Goal: Information Seeking & Learning: Learn about a topic

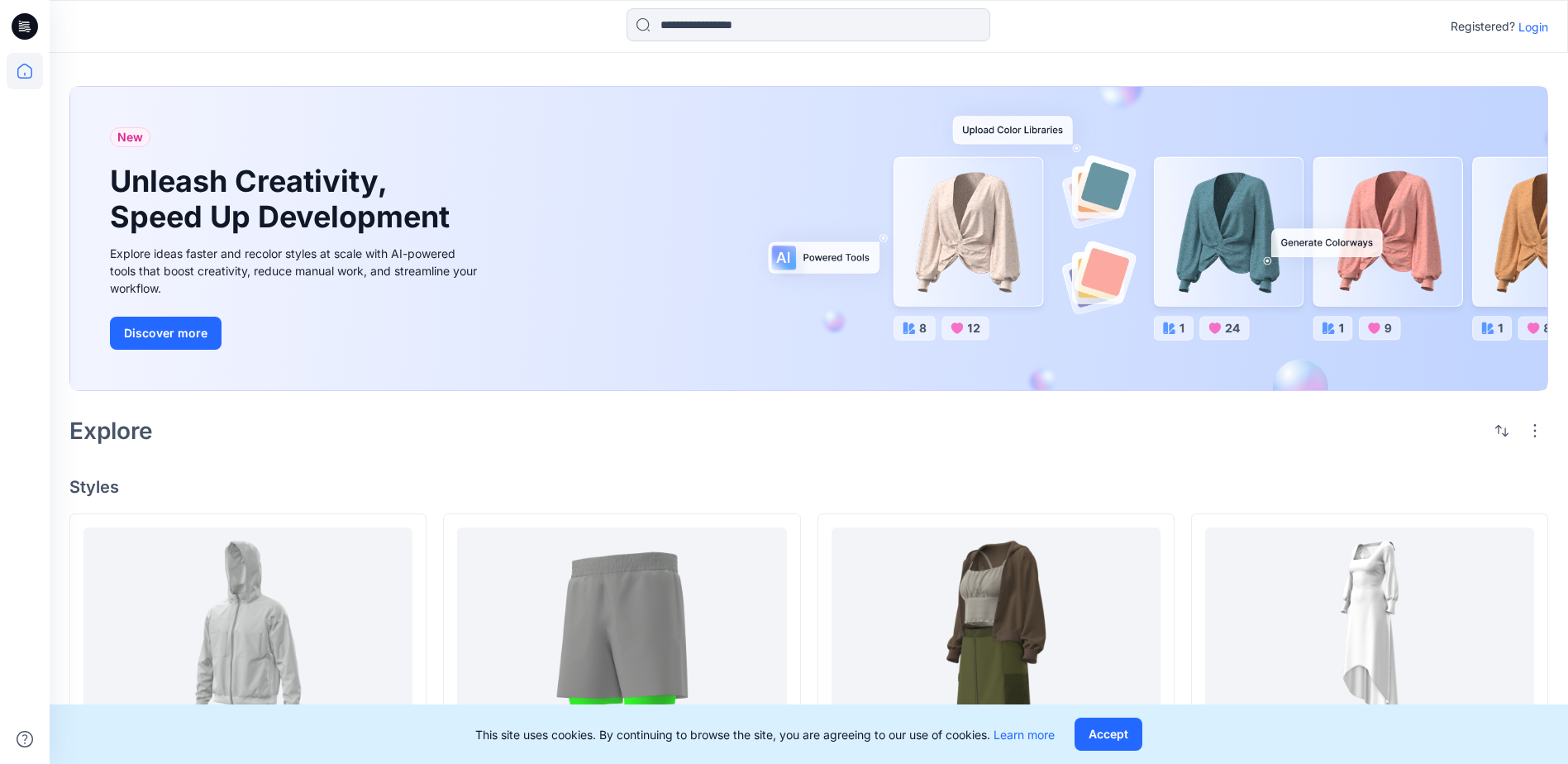
click at [1539, 19] on p "Login" at bounding box center [1533, 27] width 30 height 17
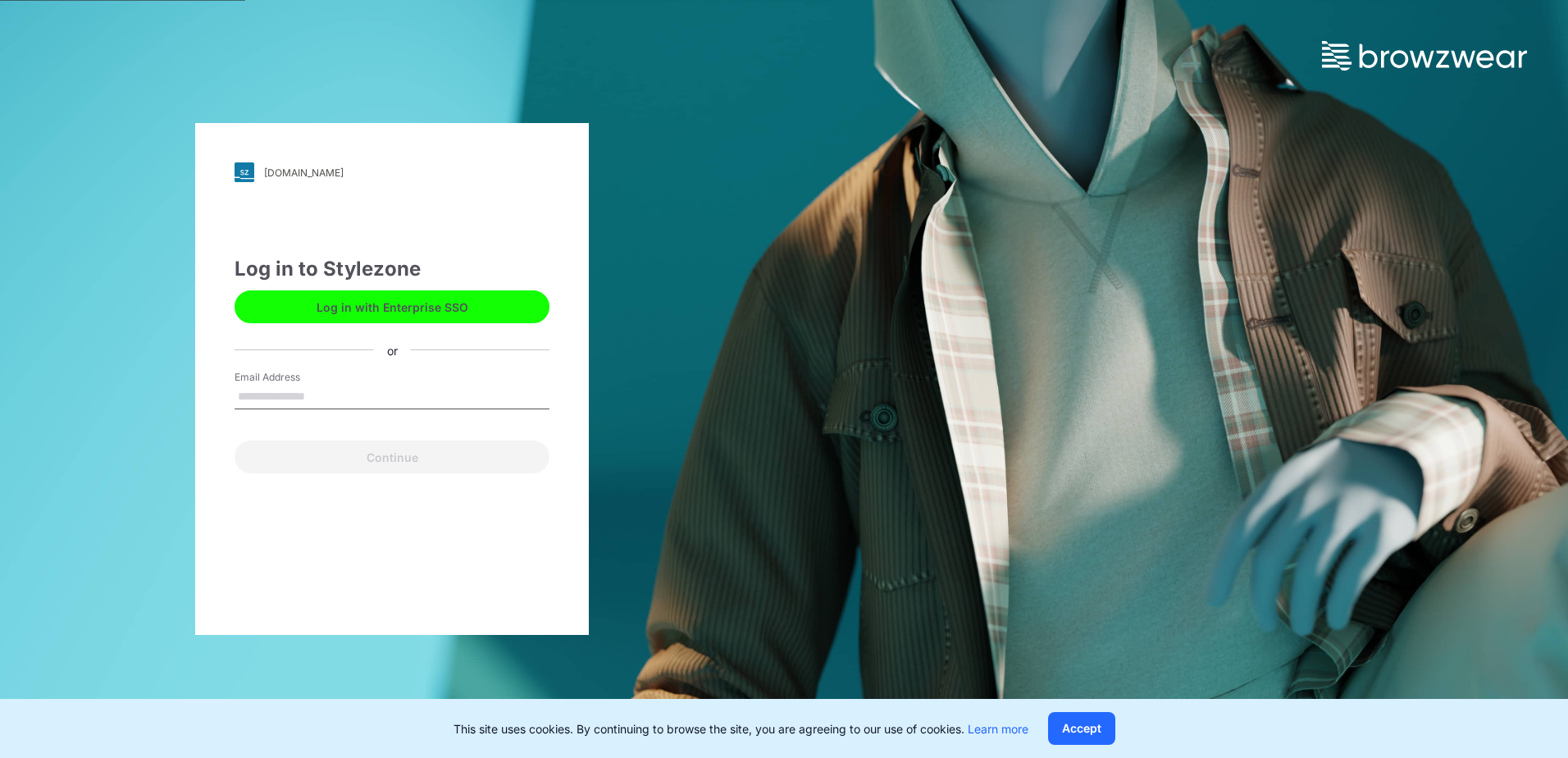
click at [313, 398] on input "Email Address" at bounding box center [392, 397] width 315 height 24
type input "**********"
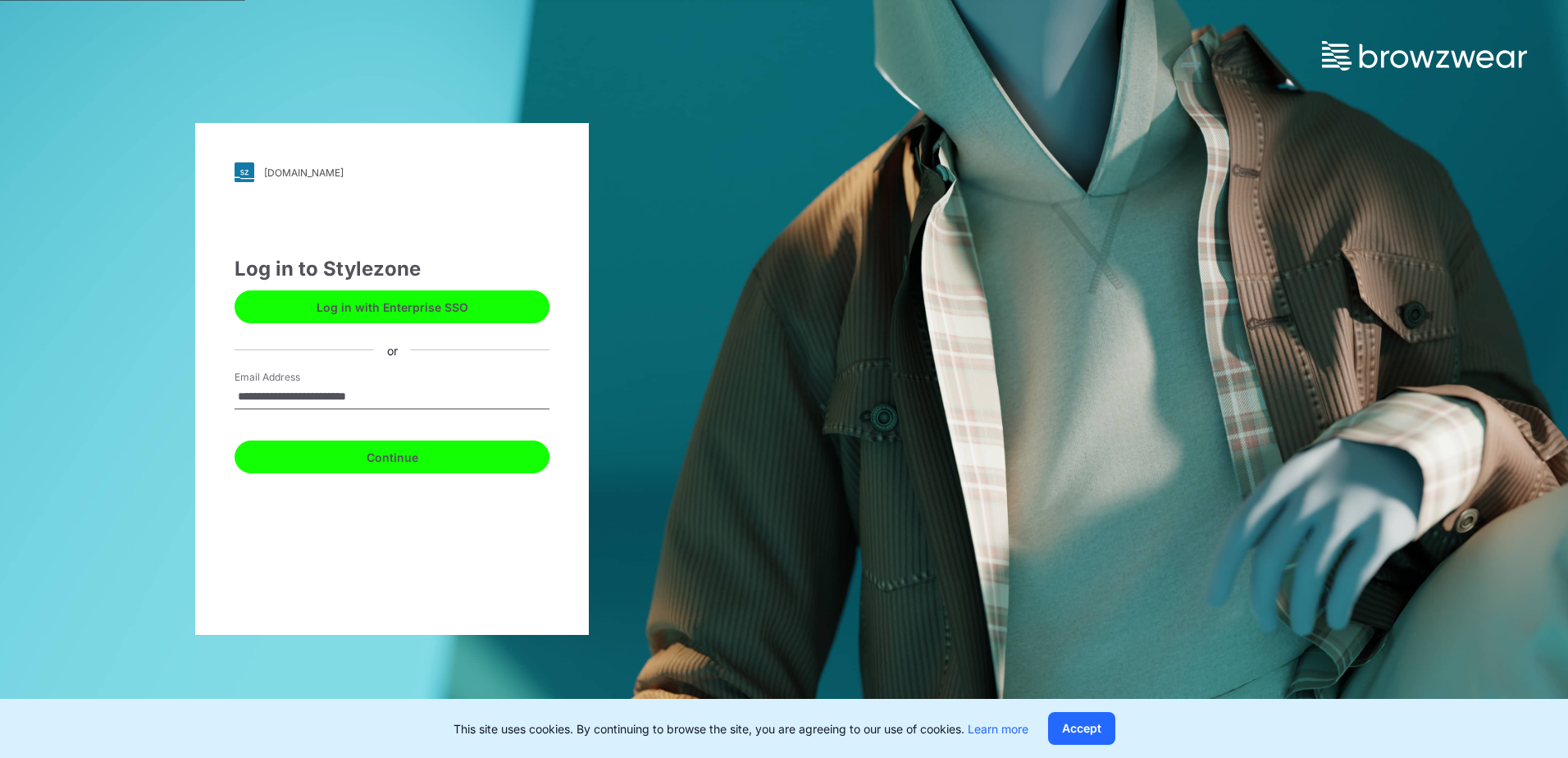
click at [340, 459] on button "Continue" at bounding box center [392, 457] width 315 height 33
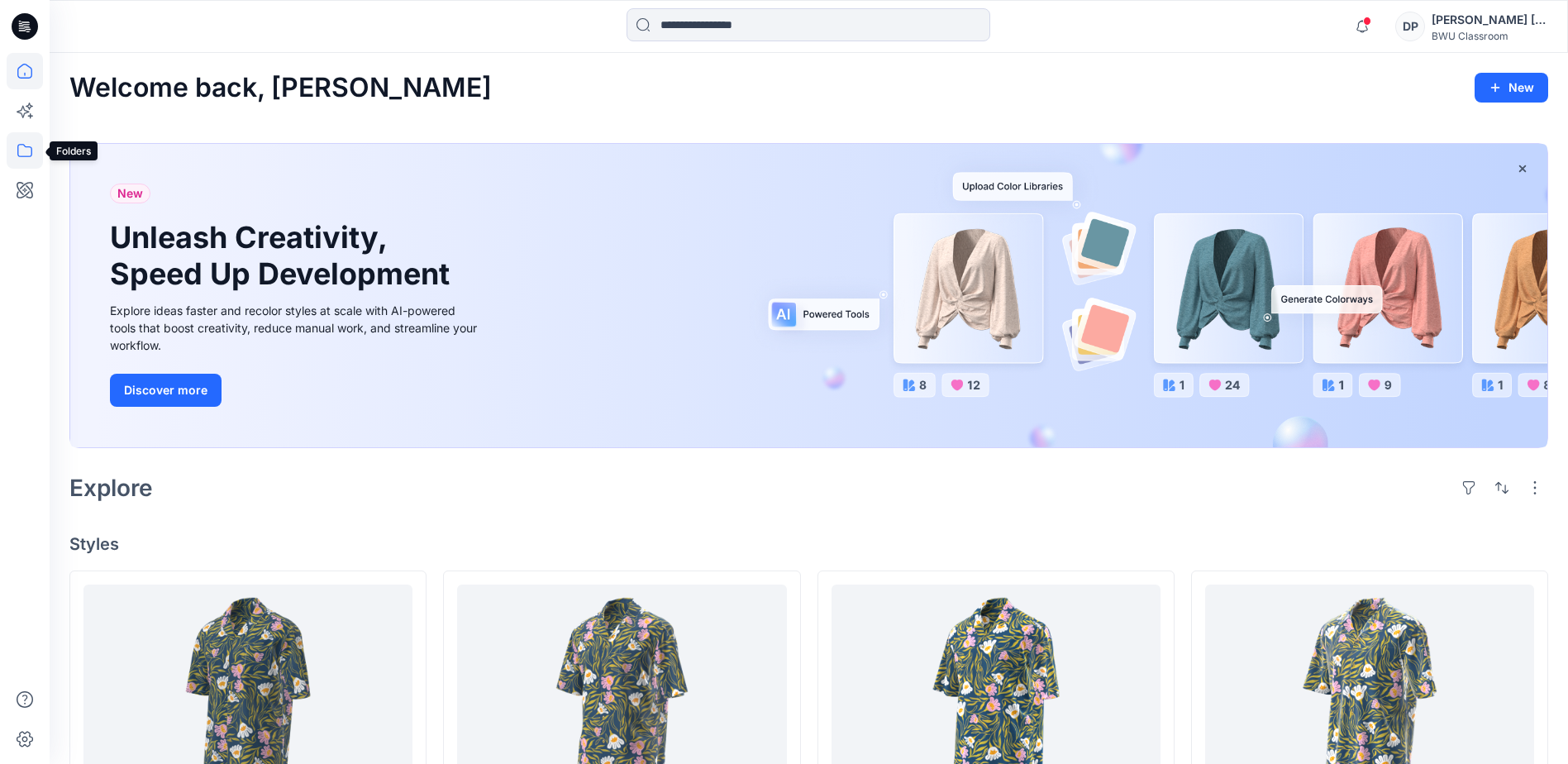
click at [20, 153] on icon at bounding box center [25, 151] width 37 height 37
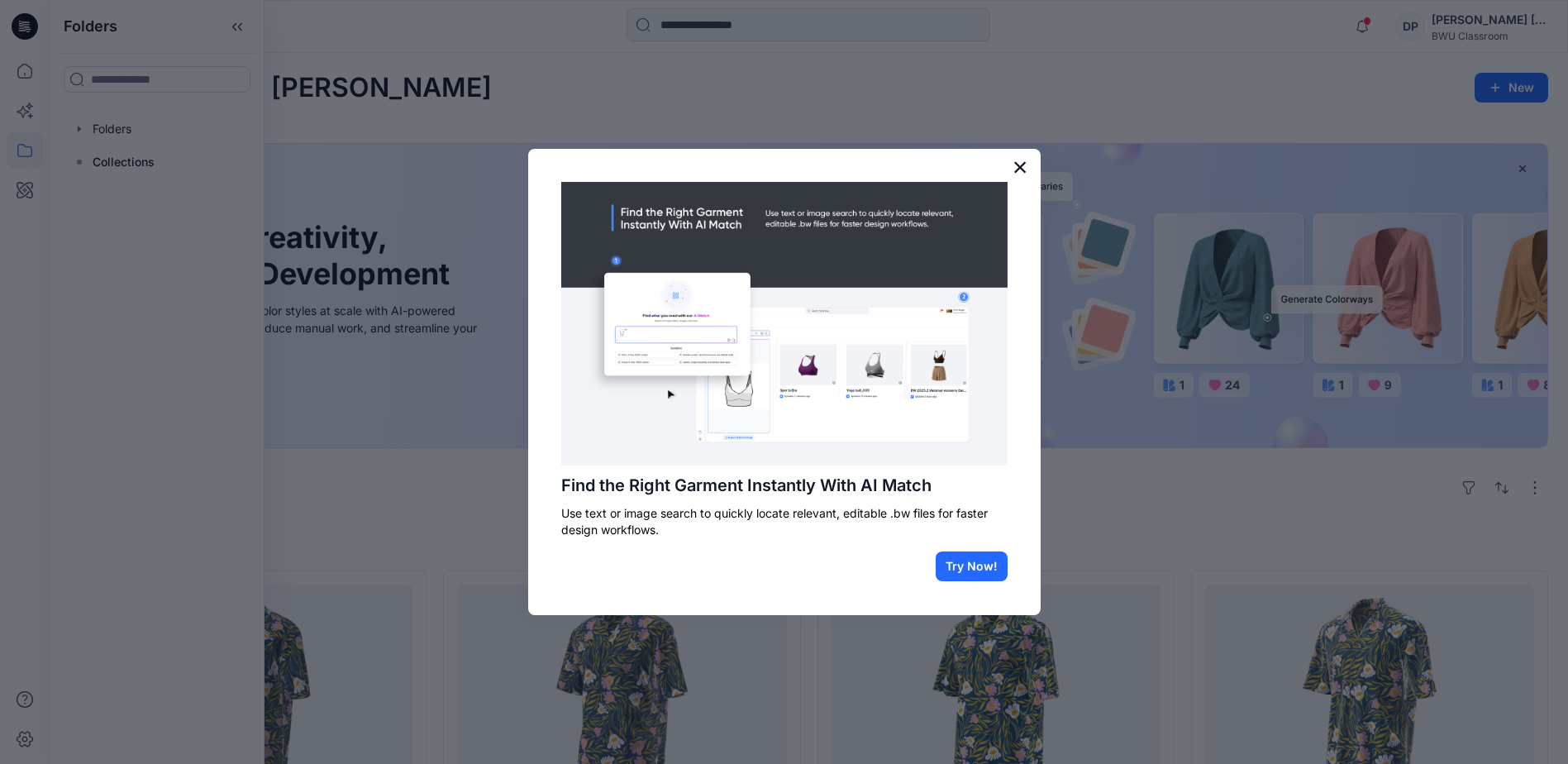
click at [1020, 168] on button "×" at bounding box center [1021, 167] width 16 height 26
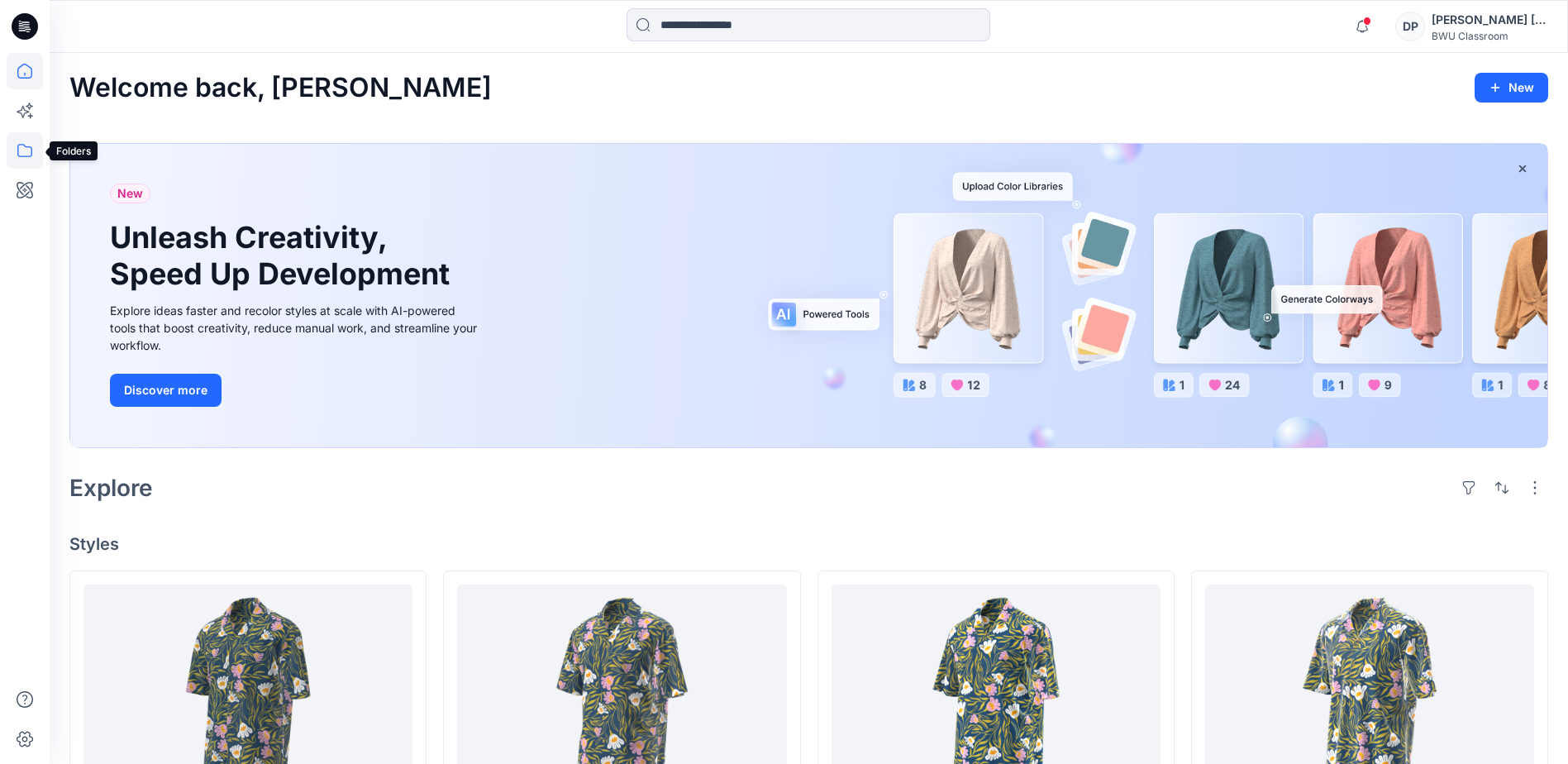
click at [24, 150] on icon at bounding box center [25, 151] width 37 height 37
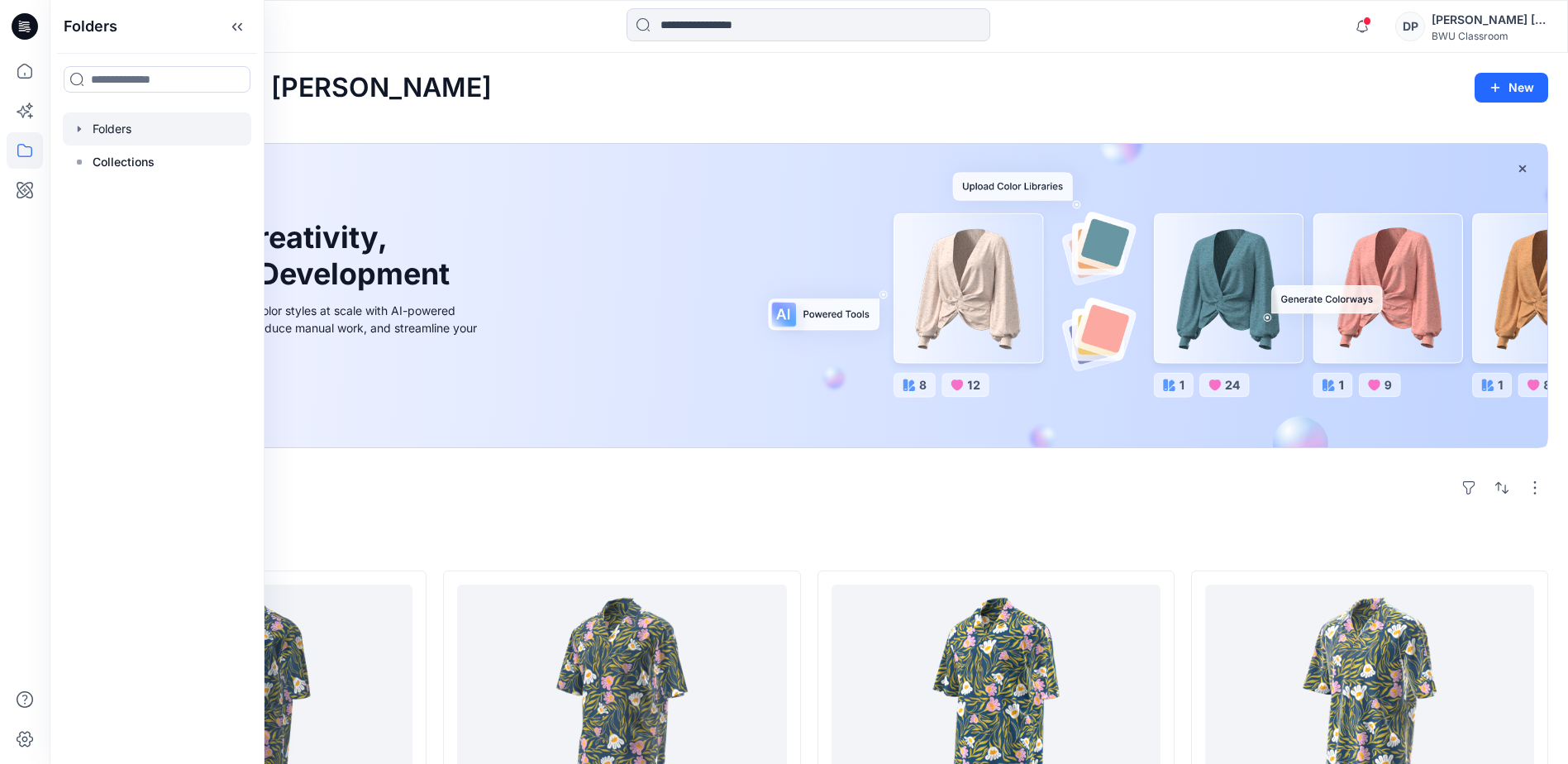
click at [124, 133] on div at bounding box center [157, 129] width 188 height 33
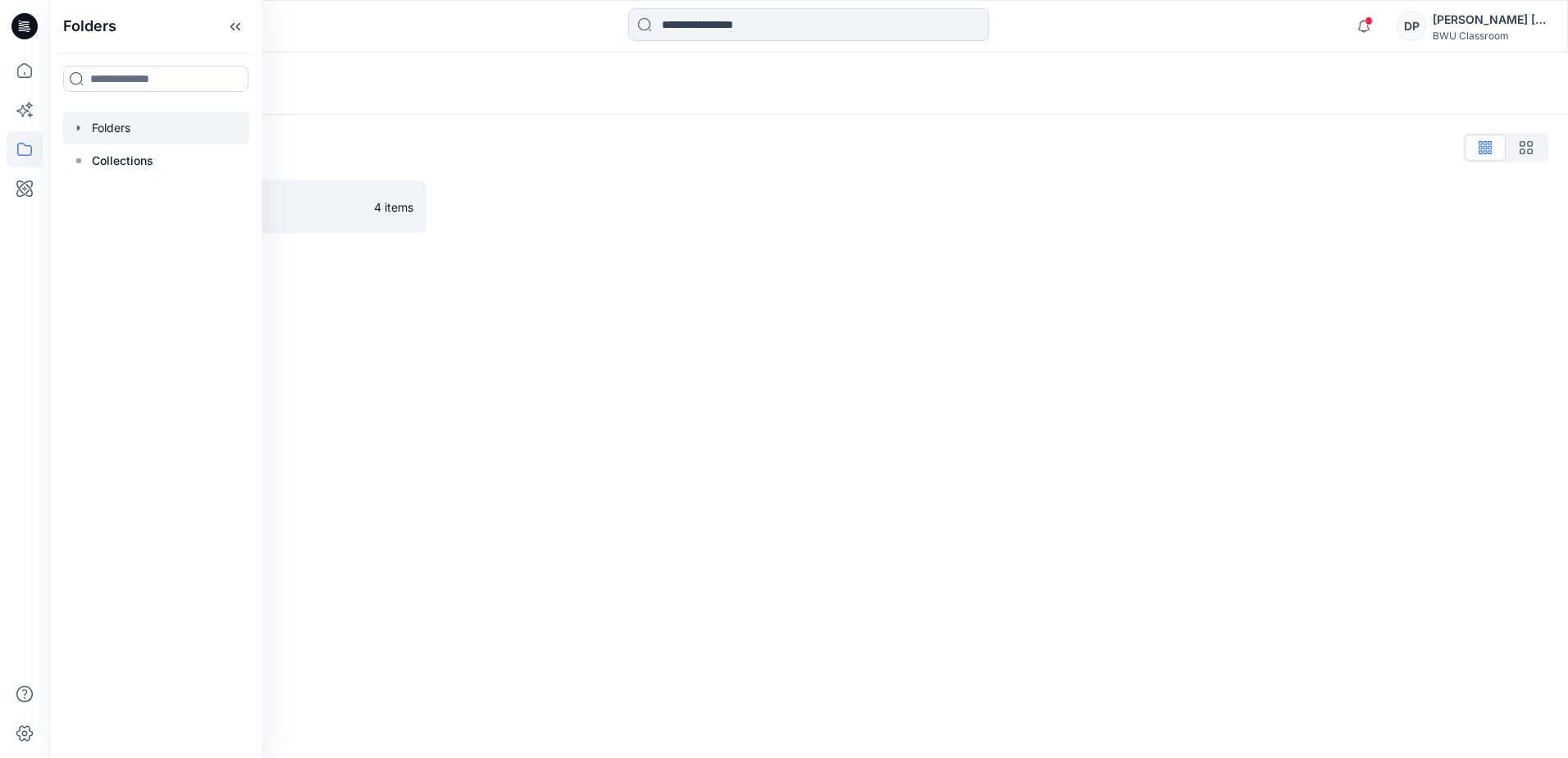
click at [81, 128] on icon "button" at bounding box center [78, 127] width 13 height 13
click at [141, 170] on p "DPC Expert" at bounding box center [139, 160] width 62 height 20
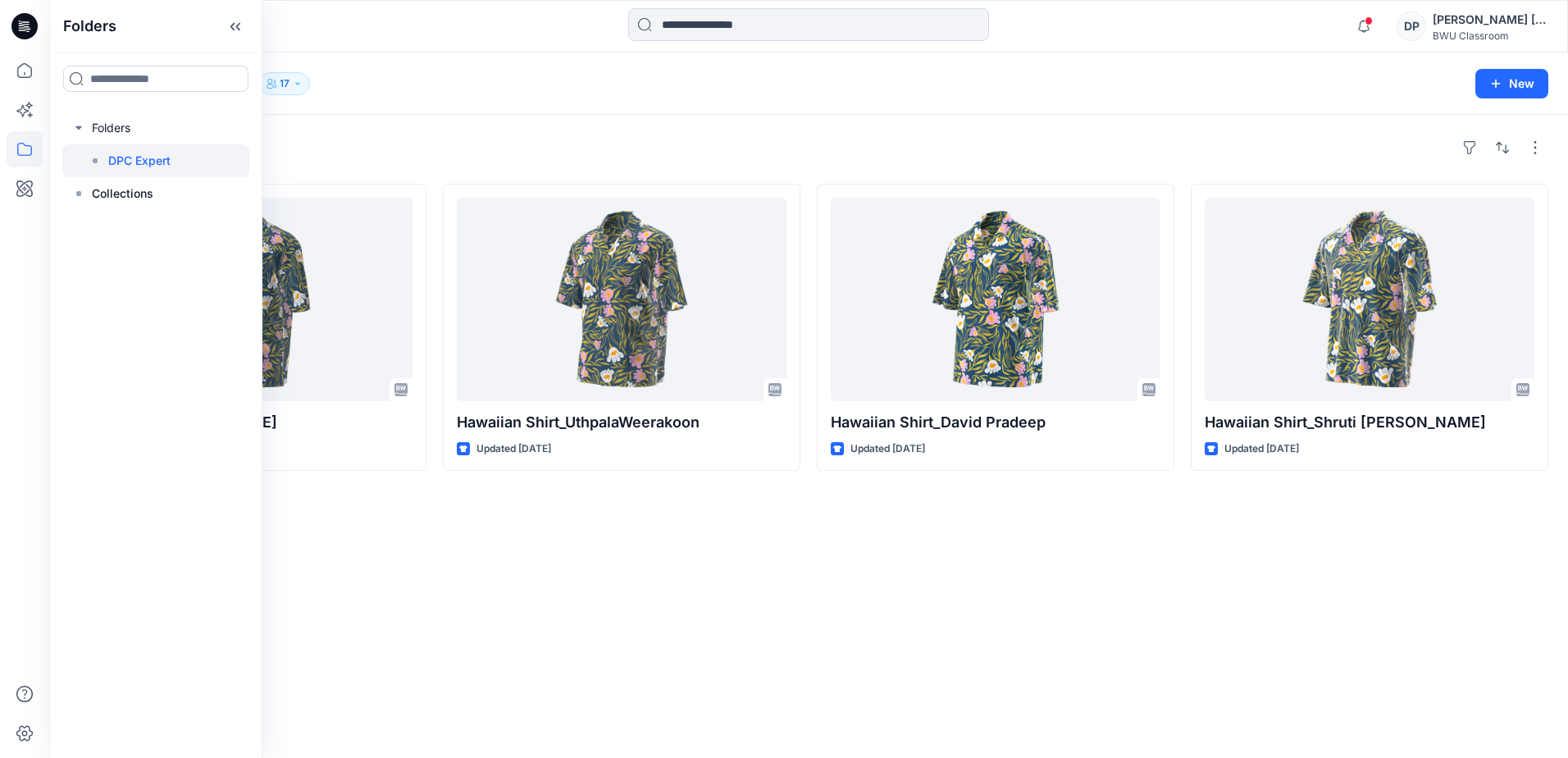
click at [1137, 623] on div "Styles Hawaiian Shirt_Lisha Sanders Updated 21 hours ago Hawaiian Shirt_Uthpala…" at bounding box center [809, 436] width 1519 height 643
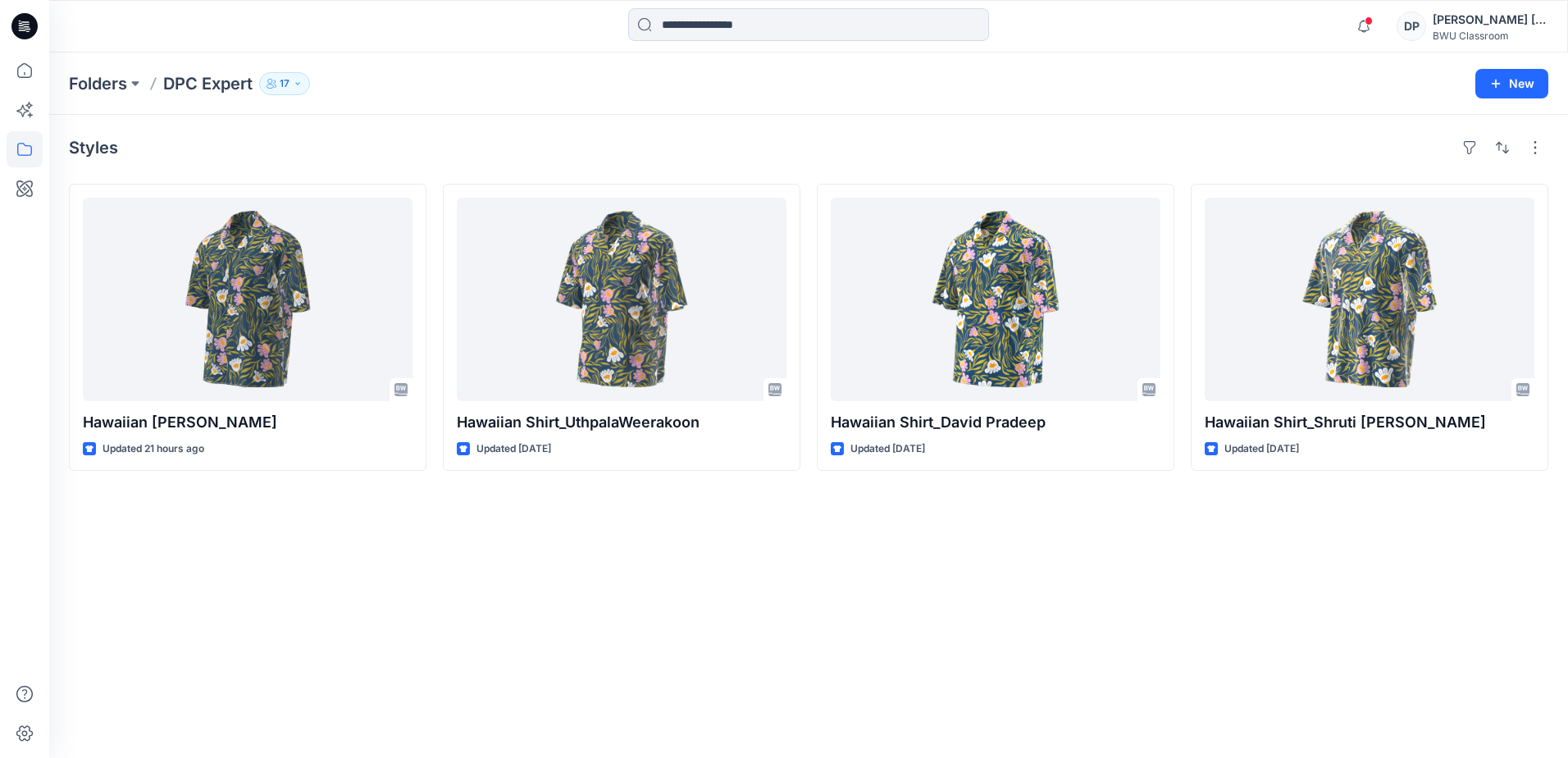
click at [299, 90] on button "17" at bounding box center [285, 83] width 51 height 23
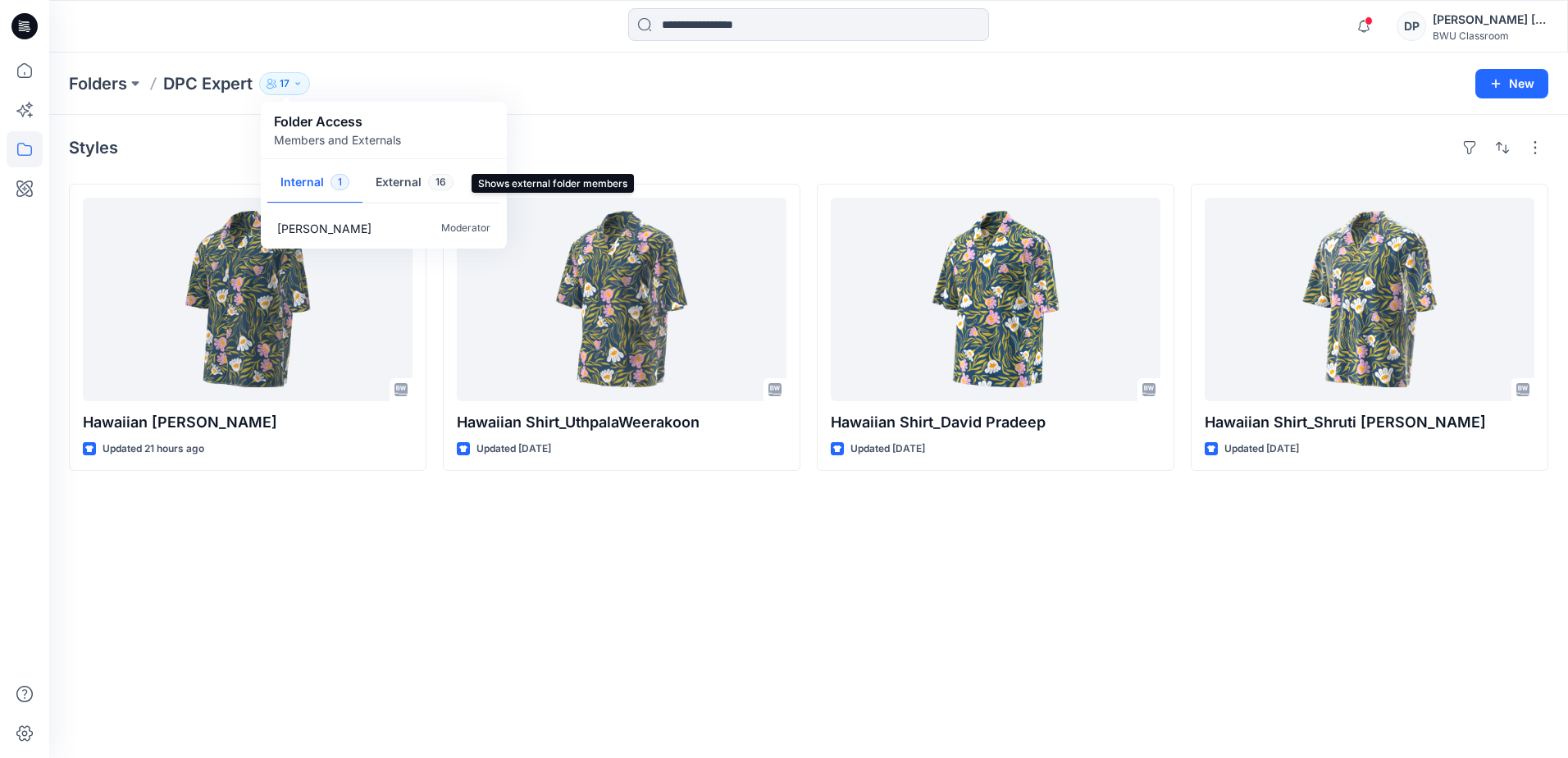
click at [375, 190] on button "External 16" at bounding box center [414, 183] width 104 height 42
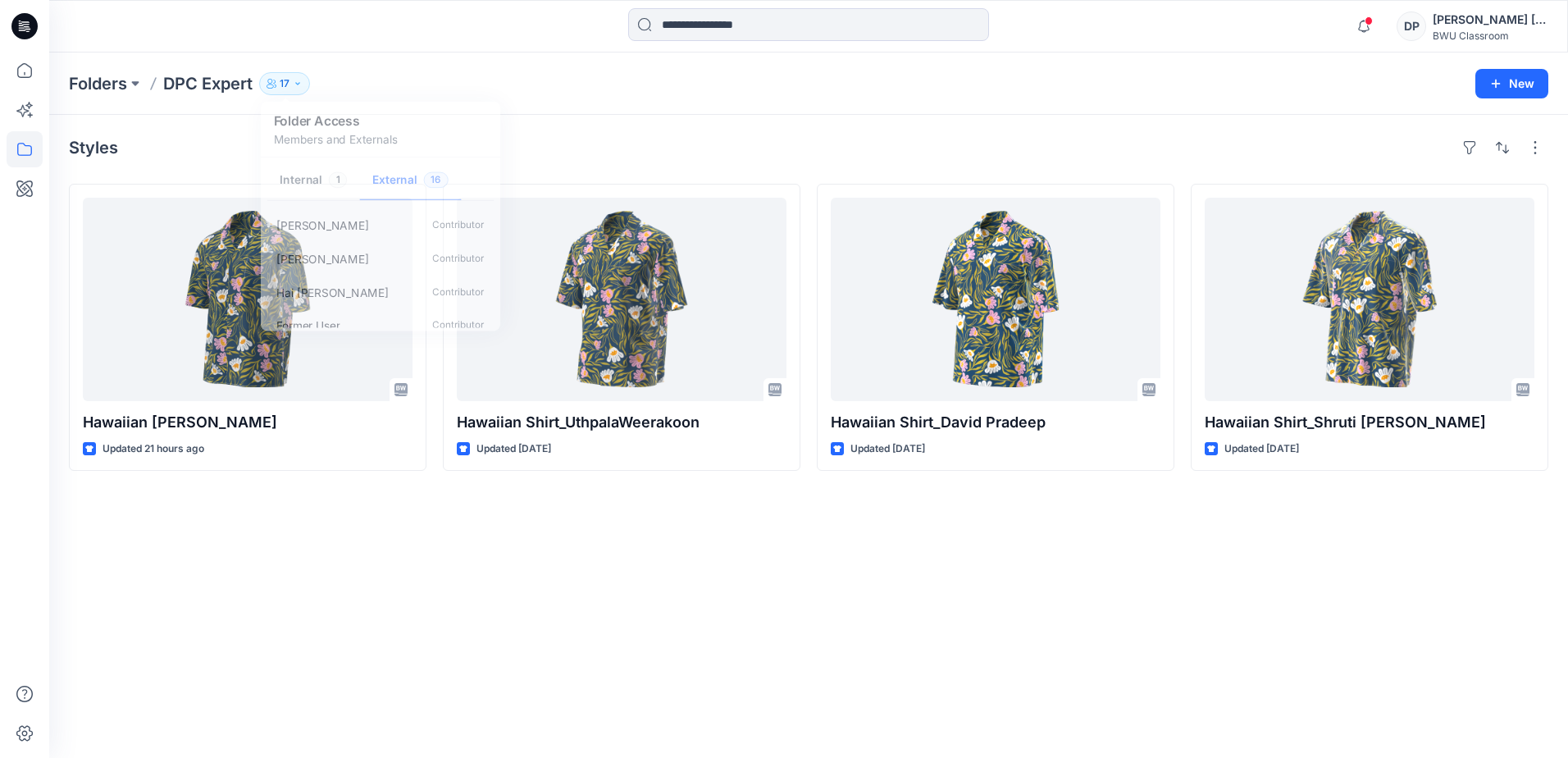
click at [1072, 631] on div "Styles Hawaiian Shirt_Lisha Sanders Updated 21 hours ago Hawaiian Shirt_Uthpala…" at bounding box center [809, 436] width 1519 height 643
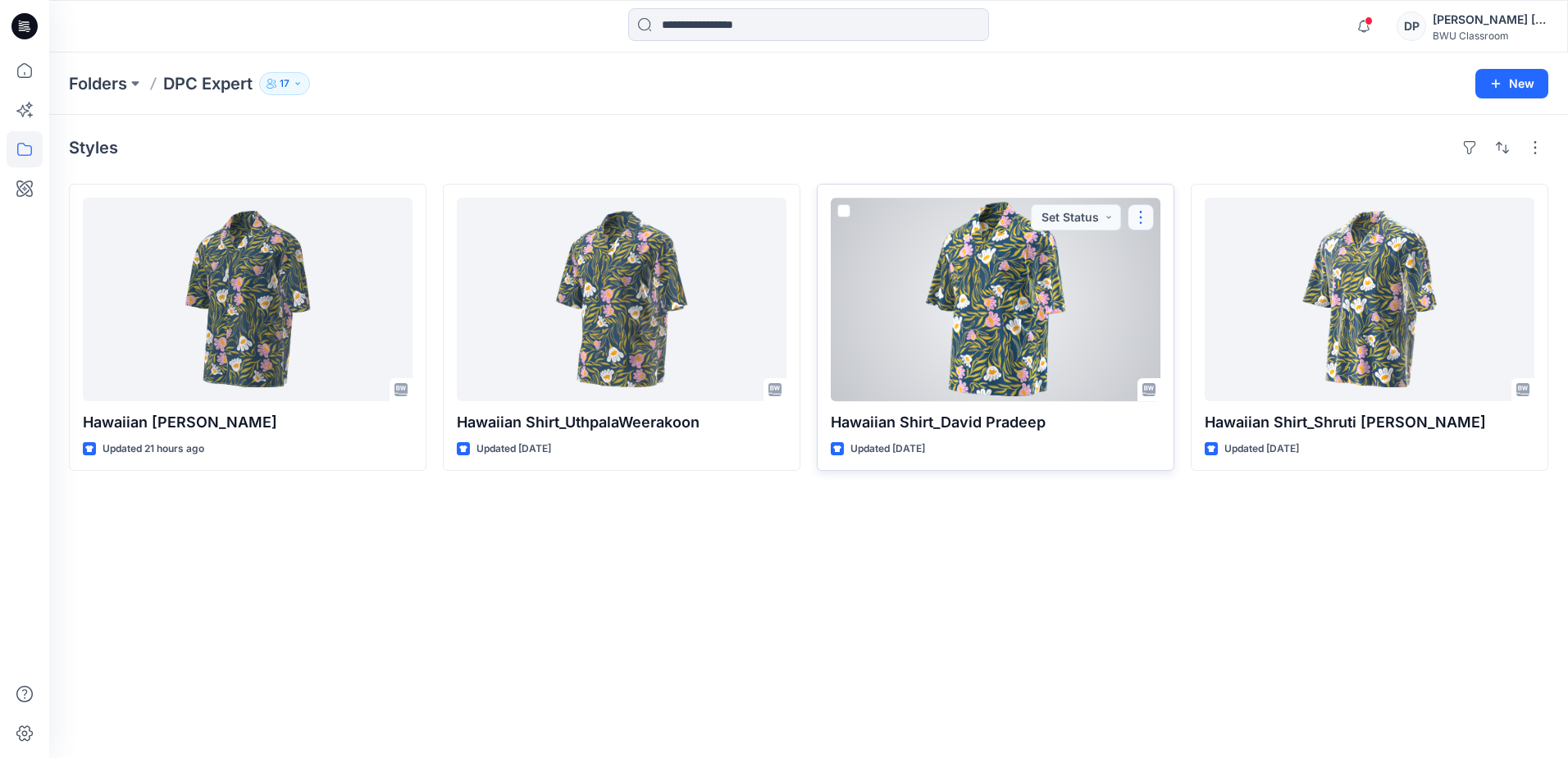
click at [1146, 218] on button "button" at bounding box center [1141, 217] width 26 height 26
click at [848, 206] on span at bounding box center [843, 210] width 13 height 13
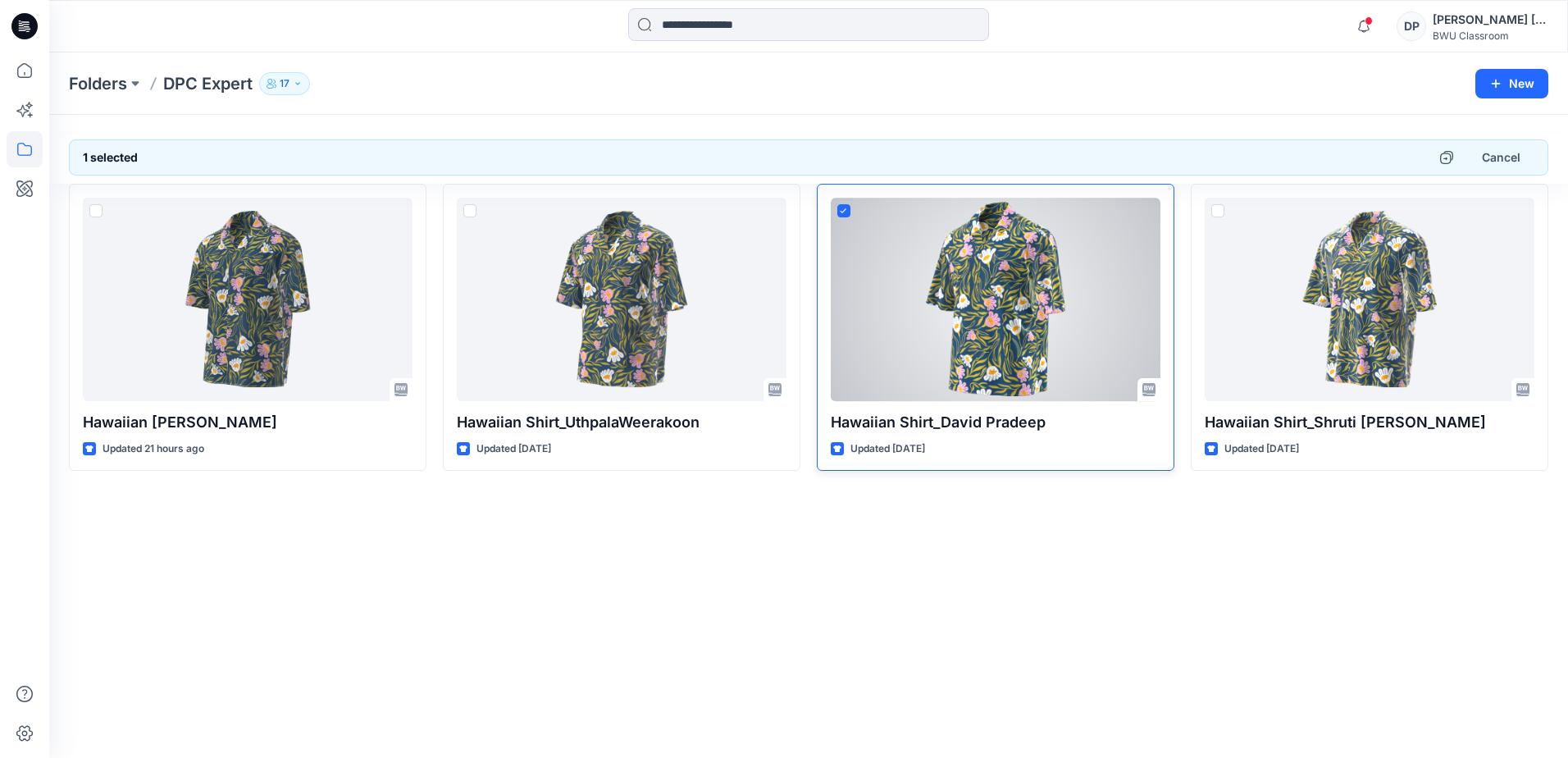
click at [842, 209] on icon at bounding box center [843, 211] width 8 height 6
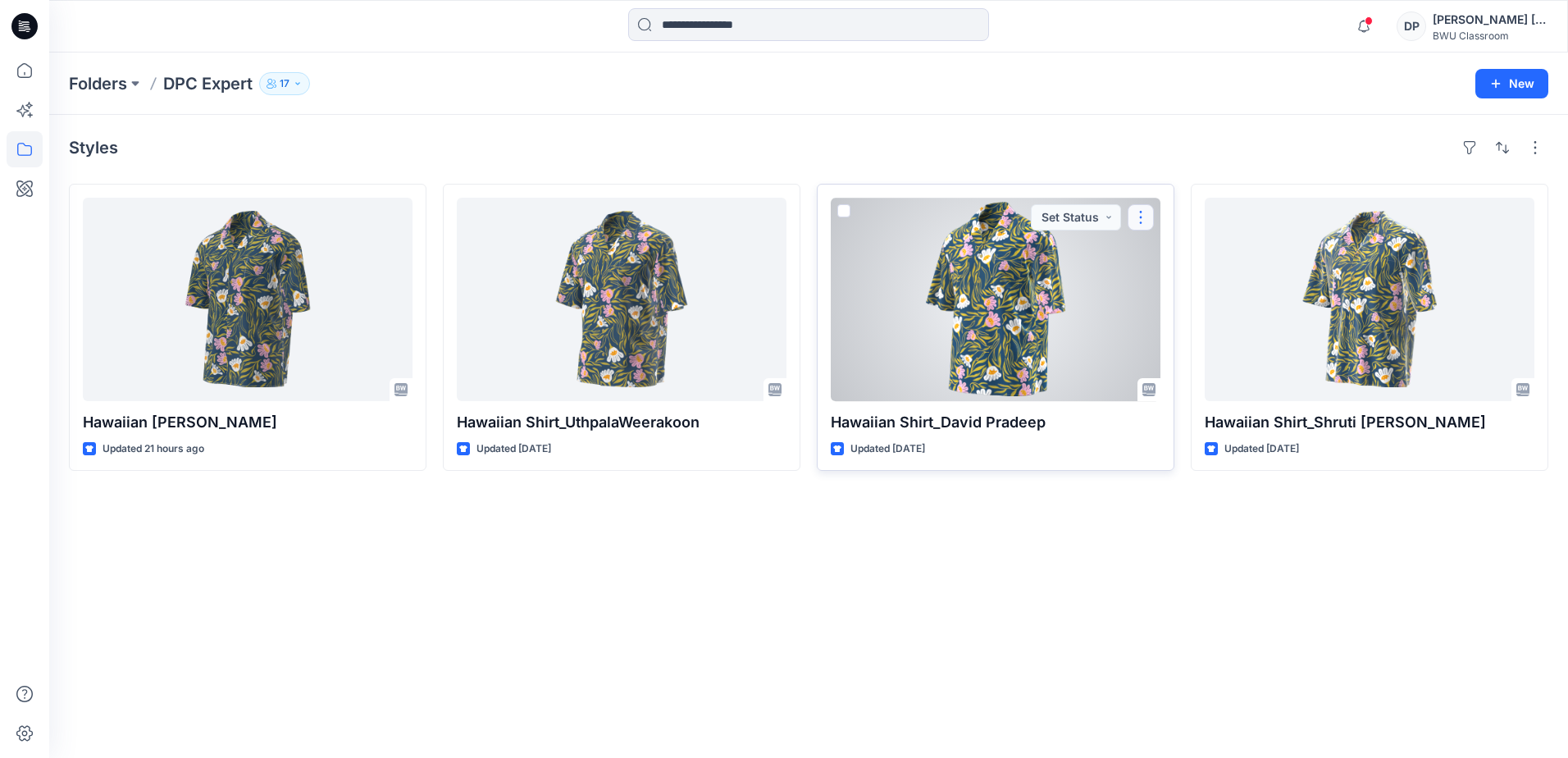
click at [1137, 220] on button "button" at bounding box center [1141, 217] width 26 height 26
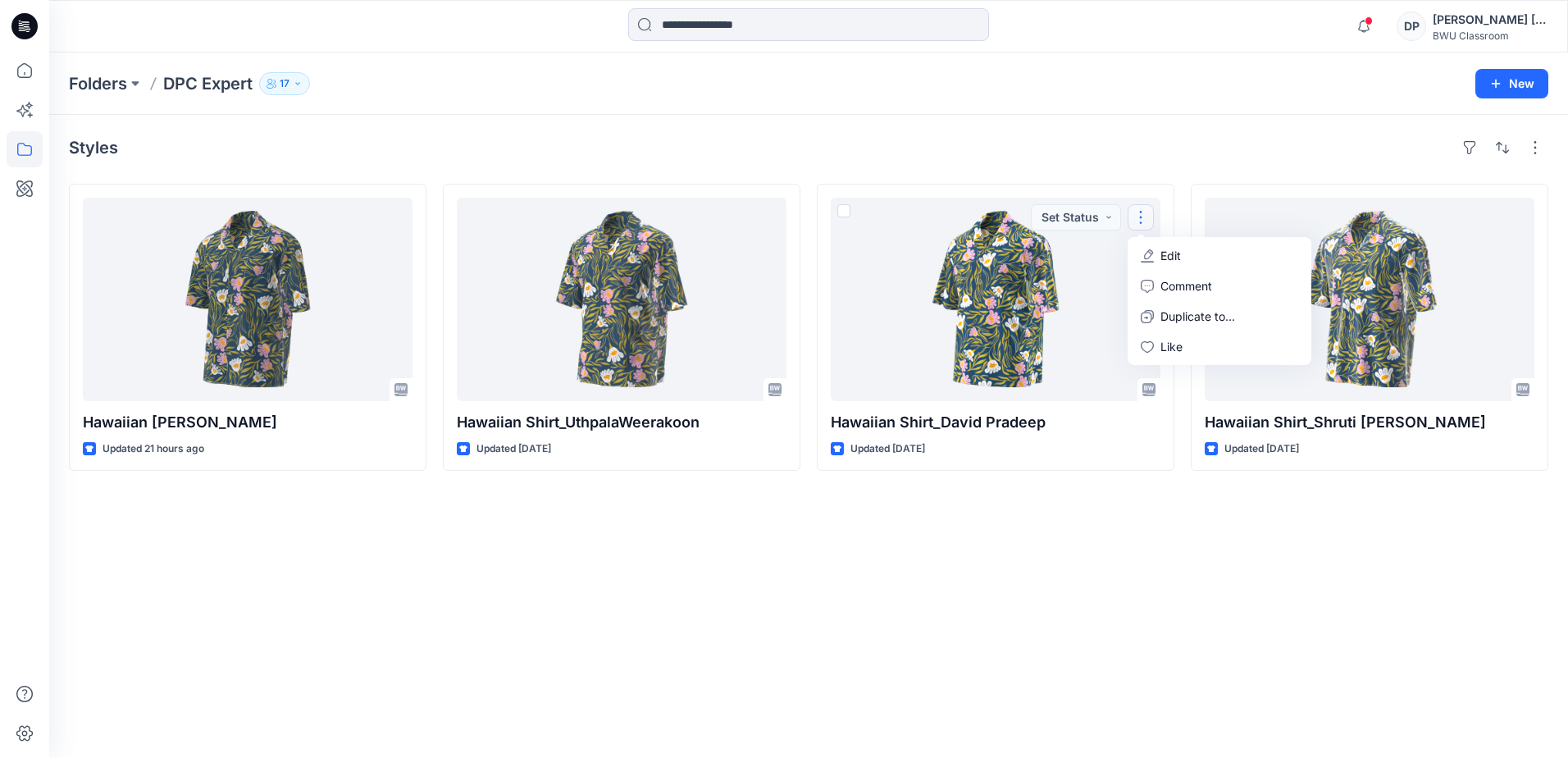
click at [1117, 515] on div "Styles Hawaiian Shirt_Lisha Sanders Updated 21 hours ago Hawaiian Shirt_Uthpala…" at bounding box center [809, 436] width 1519 height 643
drag, startPoint x: 1049, startPoint y: 355, endPoint x: 913, endPoint y: 527, distance: 219.3
click at [913, 527] on div "Styles Hawaiian Shirt_Lisha Sanders Updated 21 hours ago Hawaiian Shirt_Uthpala…" at bounding box center [809, 436] width 1519 height 643
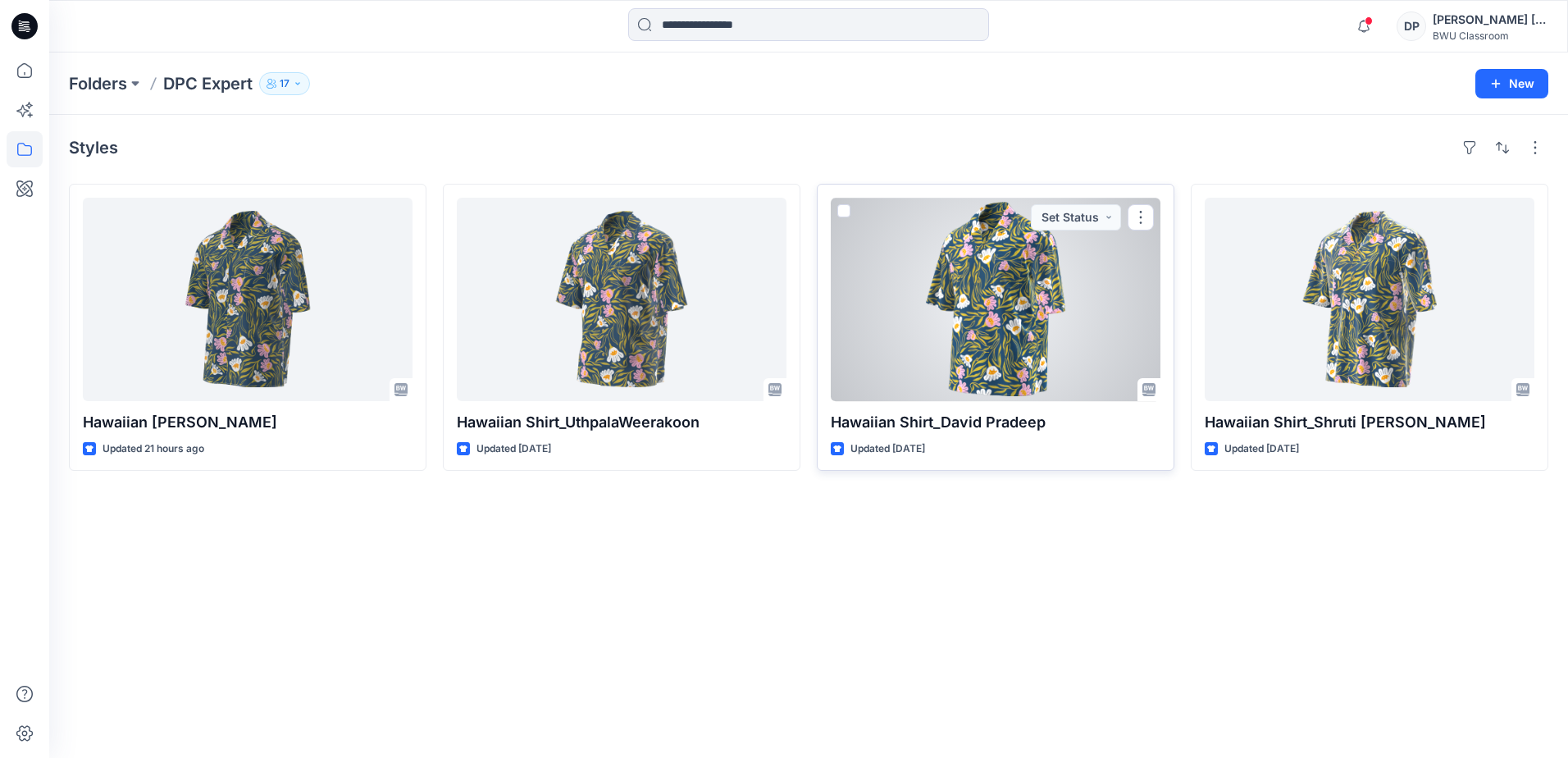
click at [852, 318] on div at bounding box center [995, 299] width 330 height 203
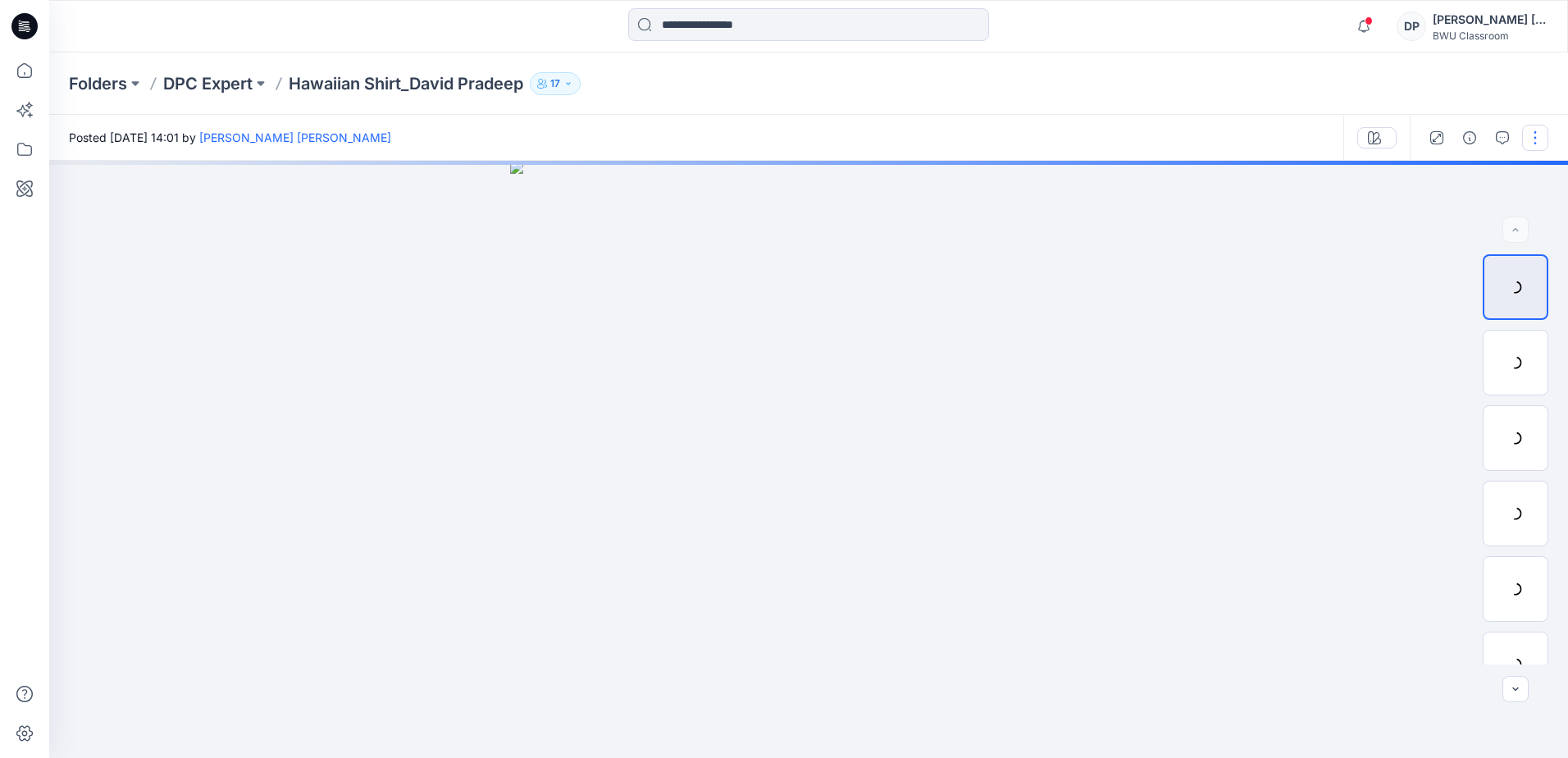
click at [1537, 143] on button "button" at bounding box center [1535, 138] width 26 height 26
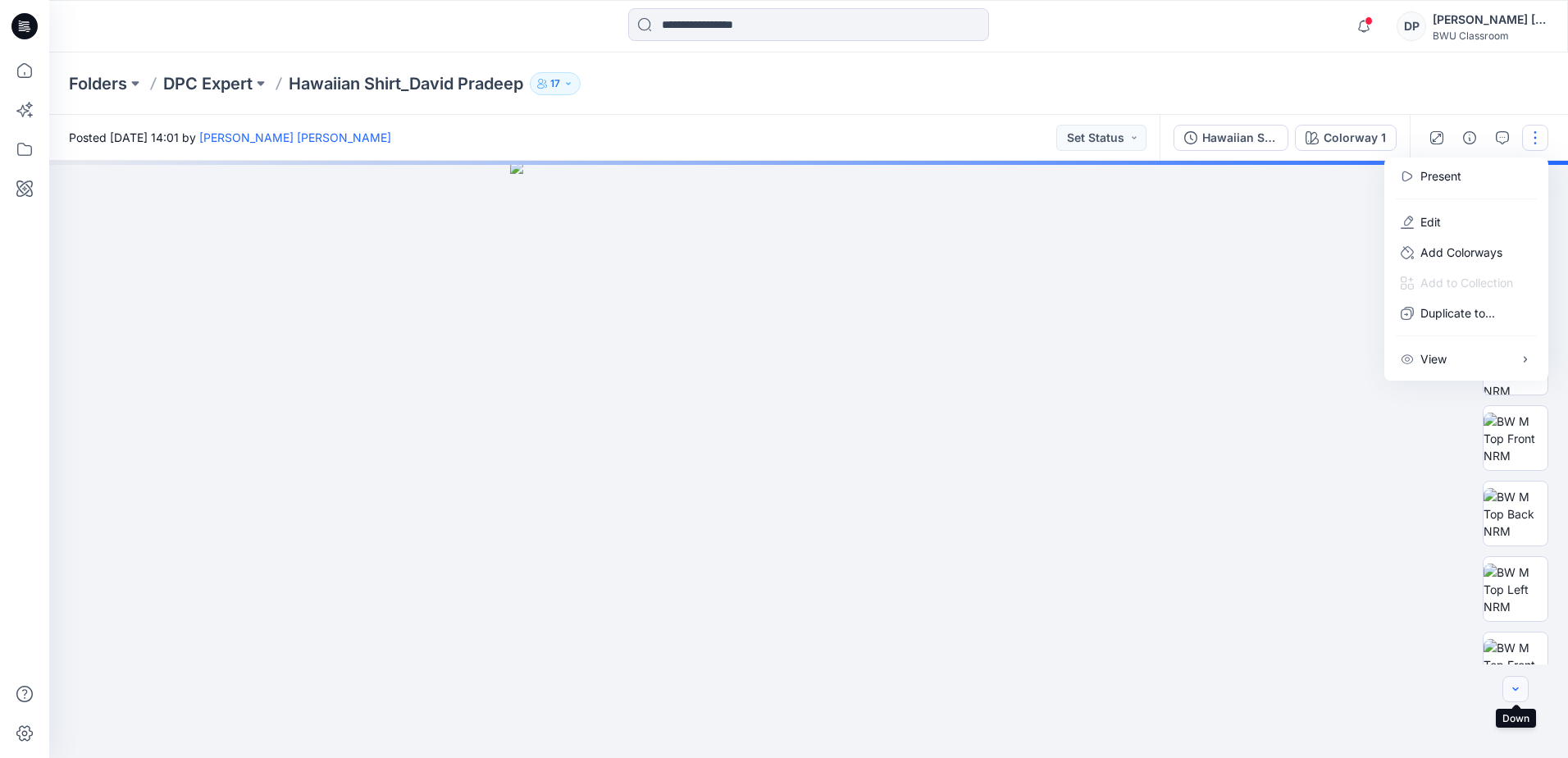
click at [1523, 695] on button "button" at bounding box center [1515, 689] width 26 height 26
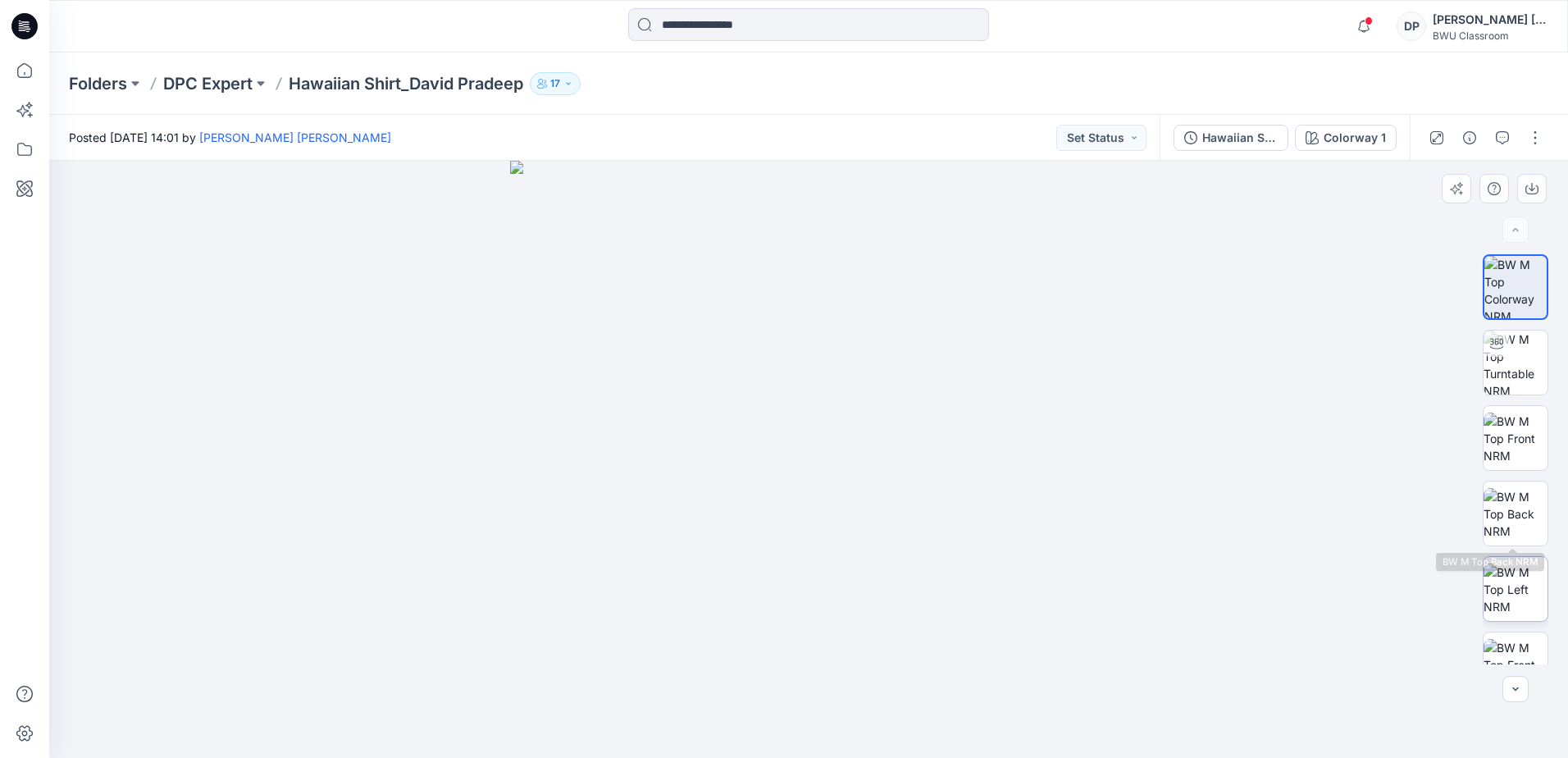
scroll to position [108, 0]
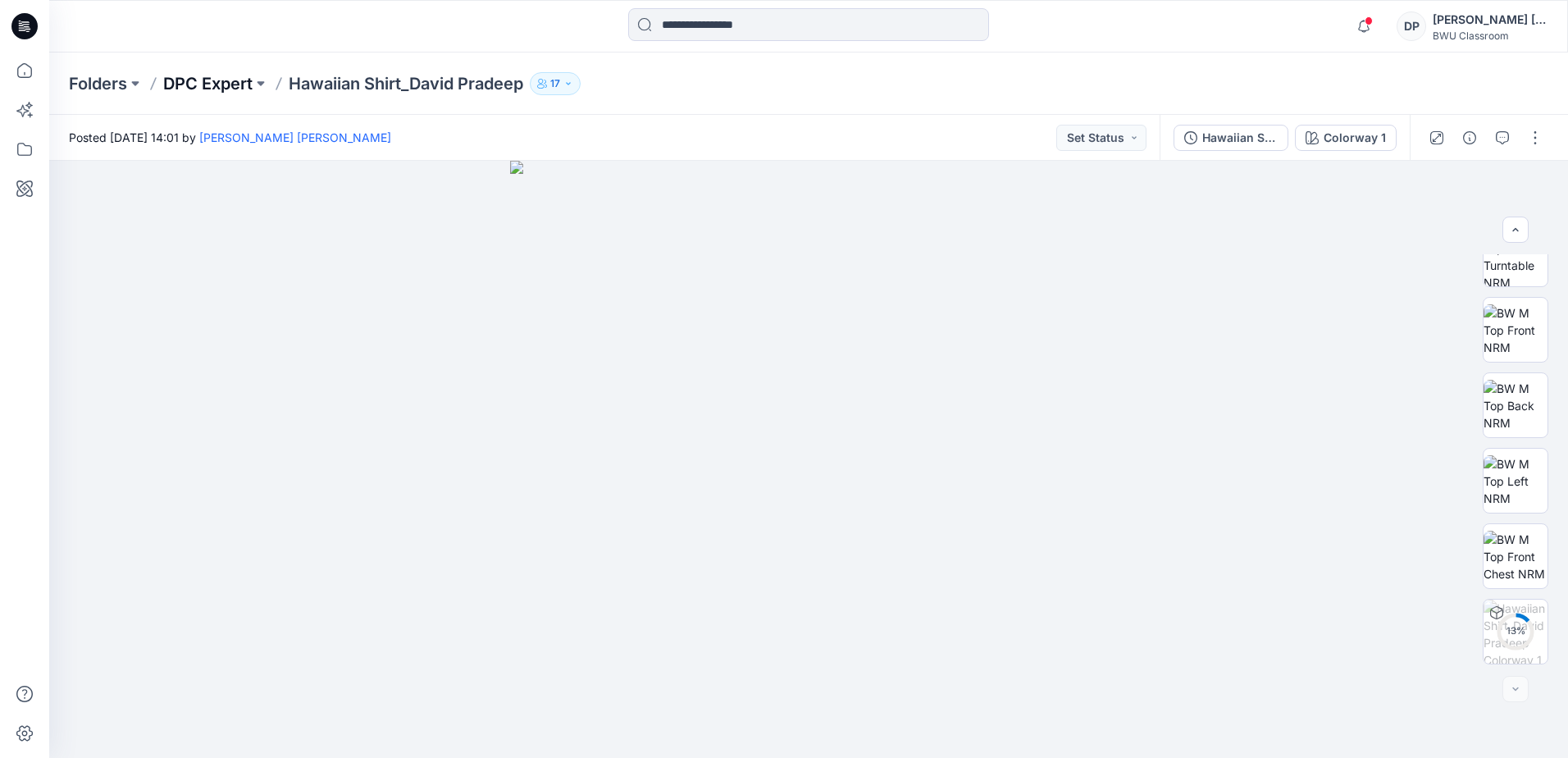
click at [234, 79] on p "DPC Expert" at bounding box center [208, 83] width 89 height 23
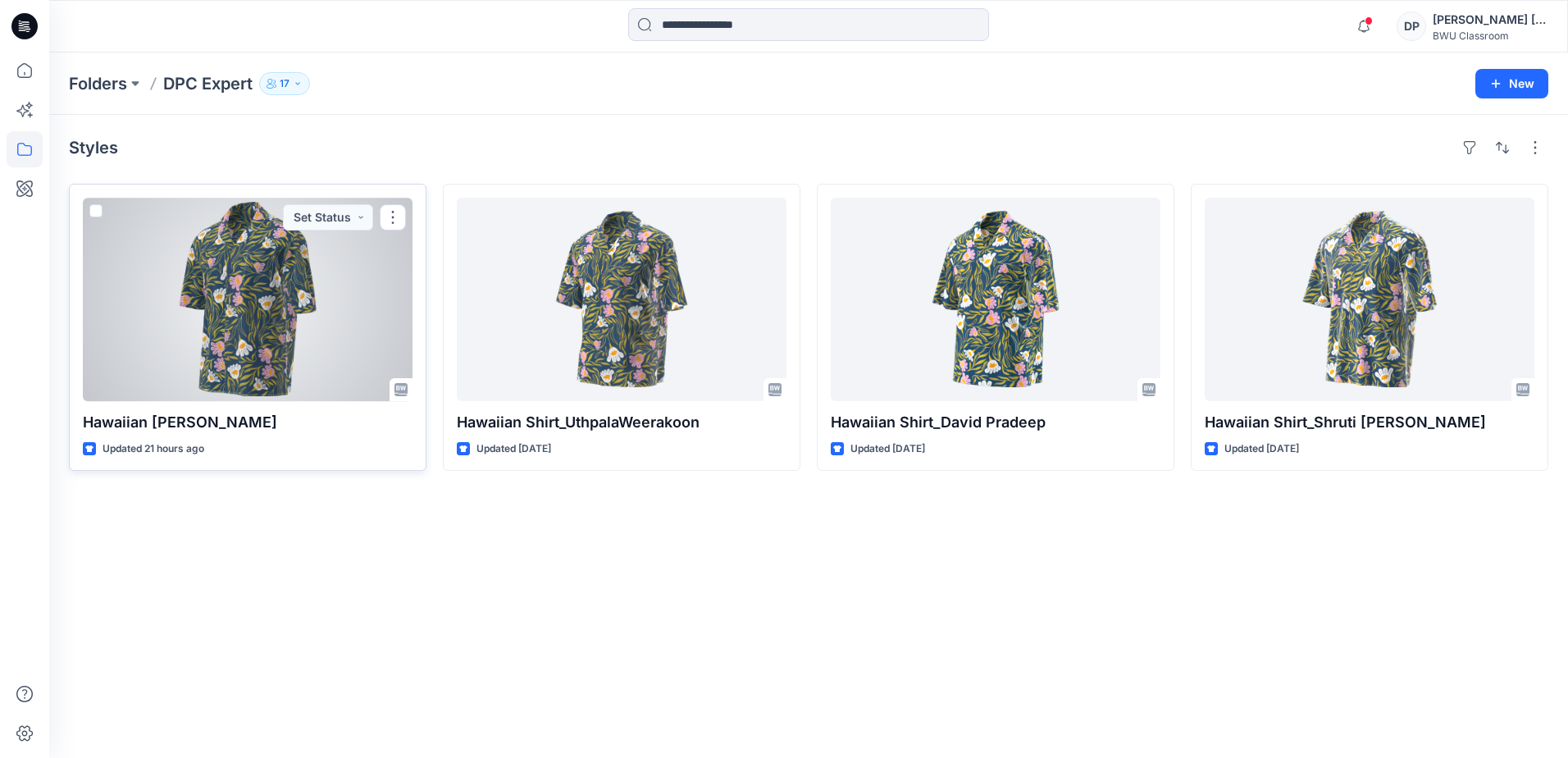
click at [241, 361] on div at bounding box center [247, 299] width 330 height 203
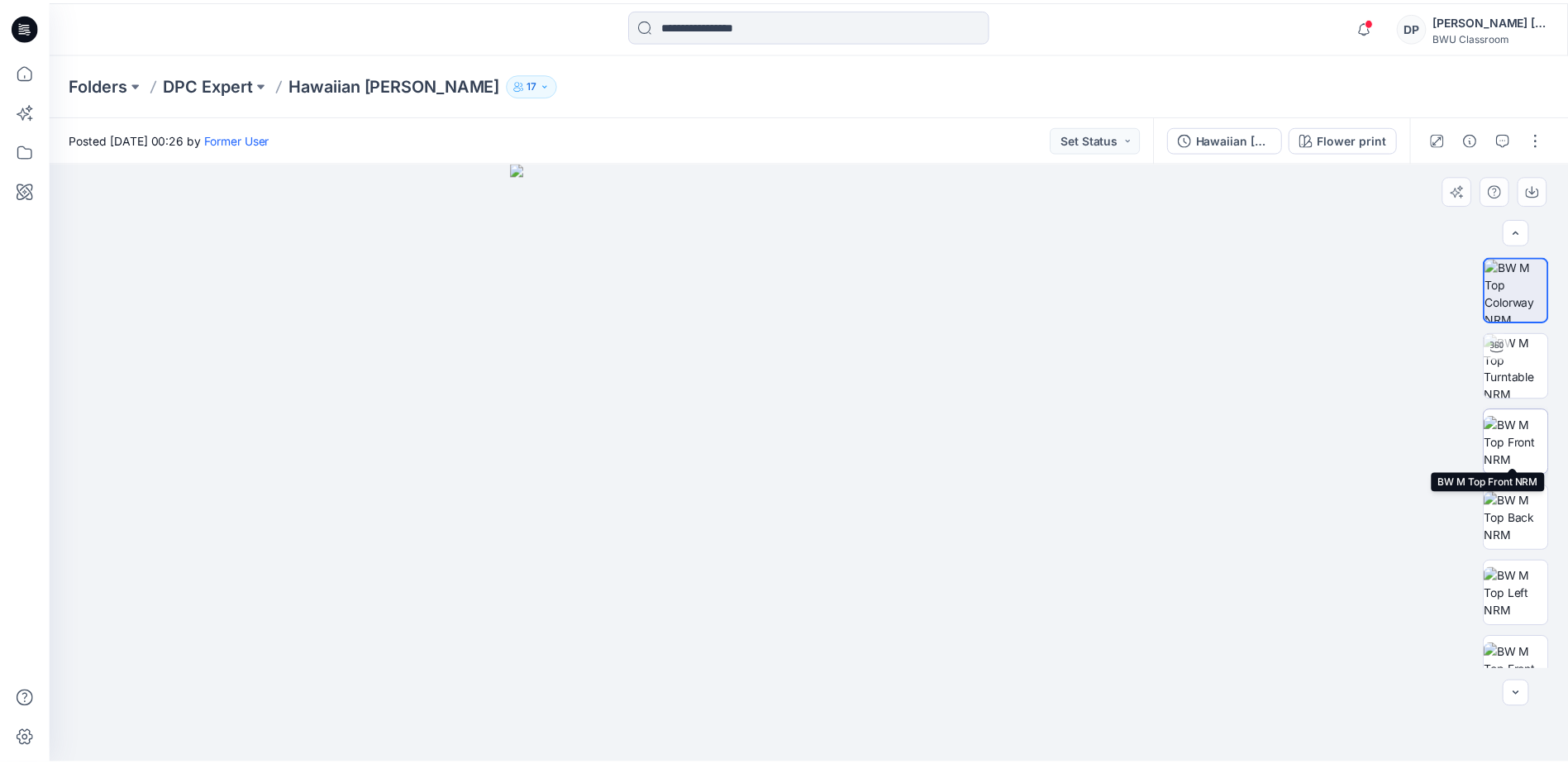
scroll to position [185, 0]
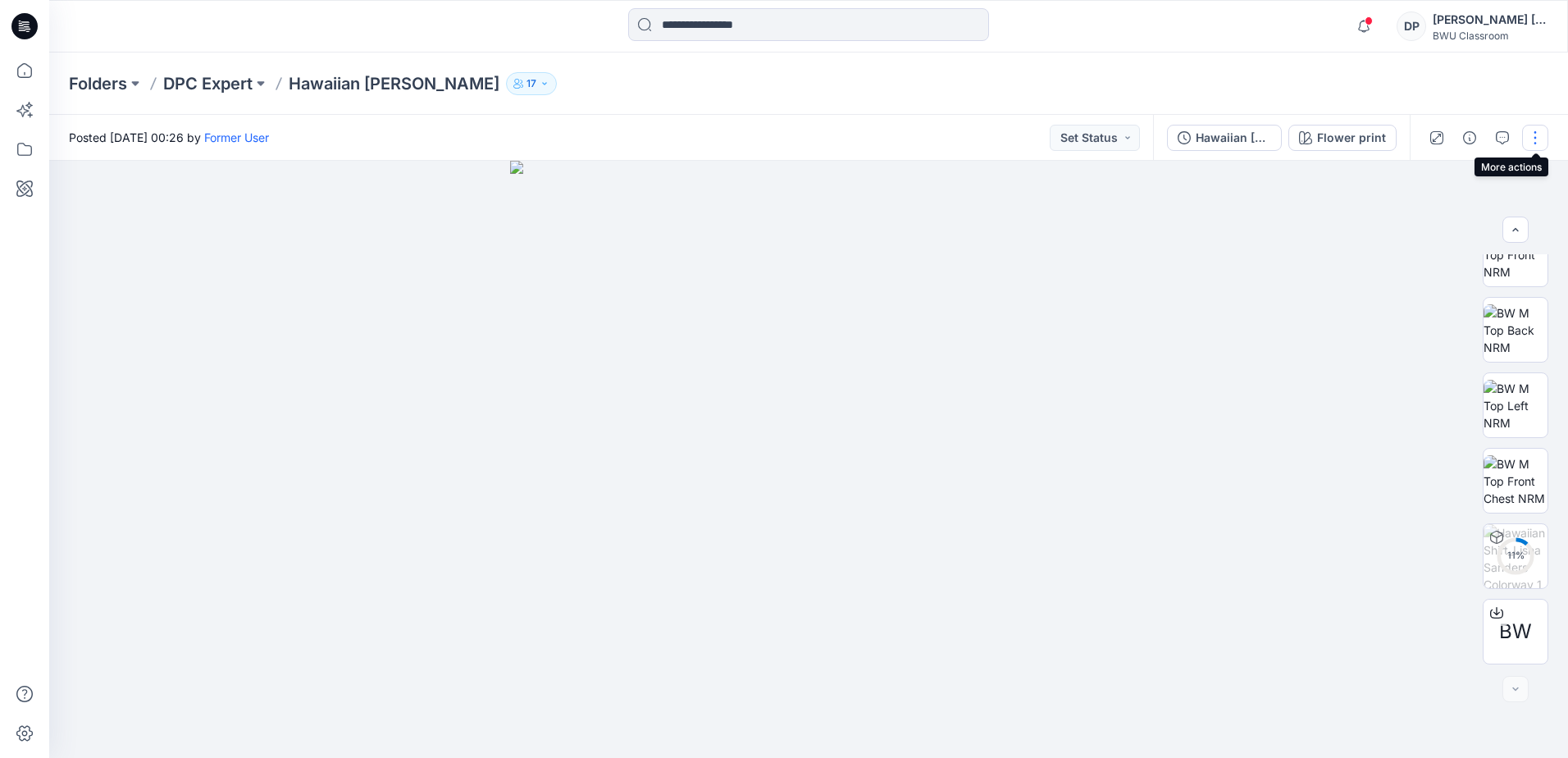
click at [1534, 145] on button "button" at bounding box center [1535, 138] width 26 height 26
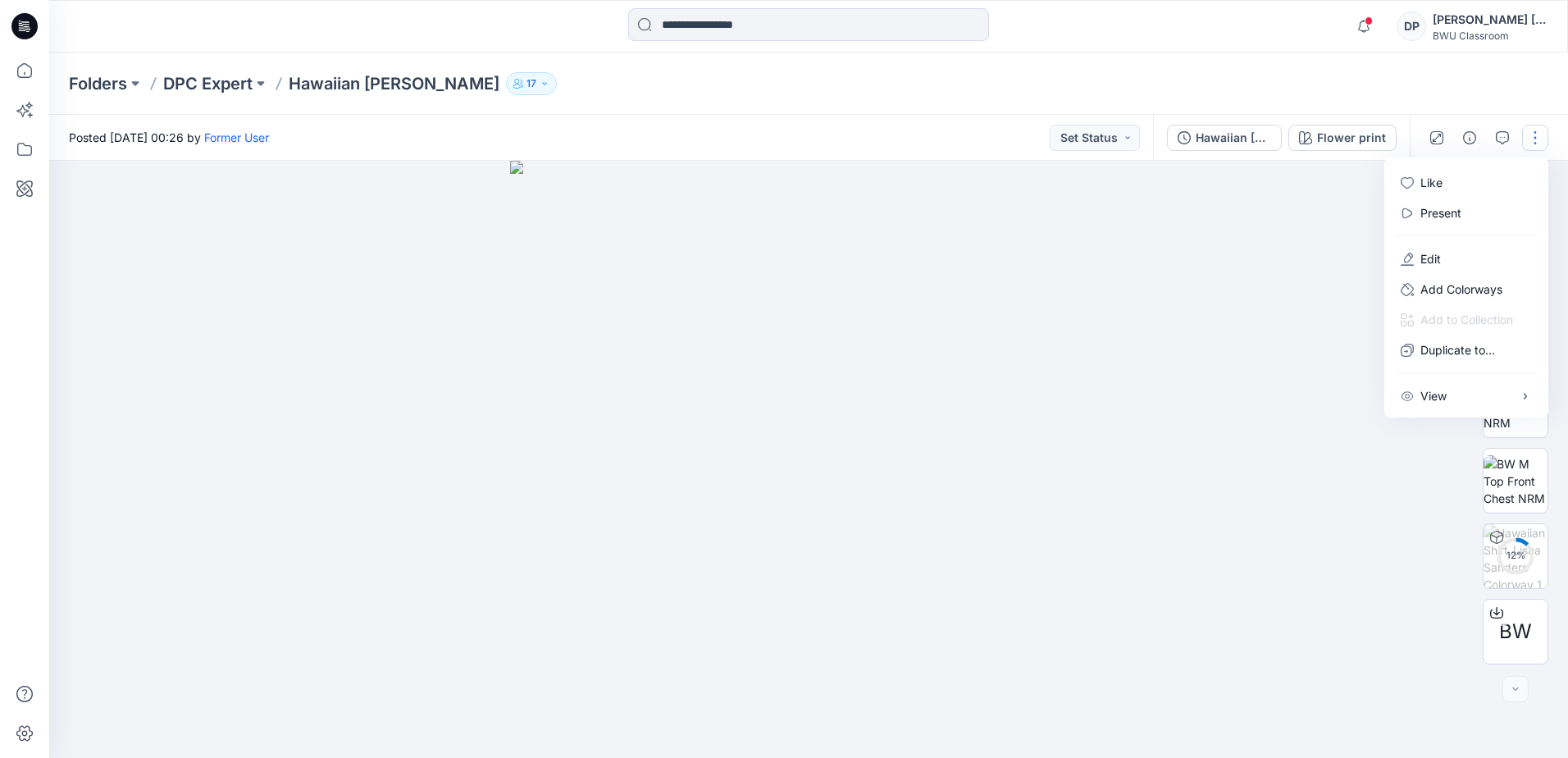
click at [1441, 80] on div "Folders DPC Expert Hawaiian Shirt_Lisha Sanders 17" at bounding box center [809, 84] width 1519 height 62
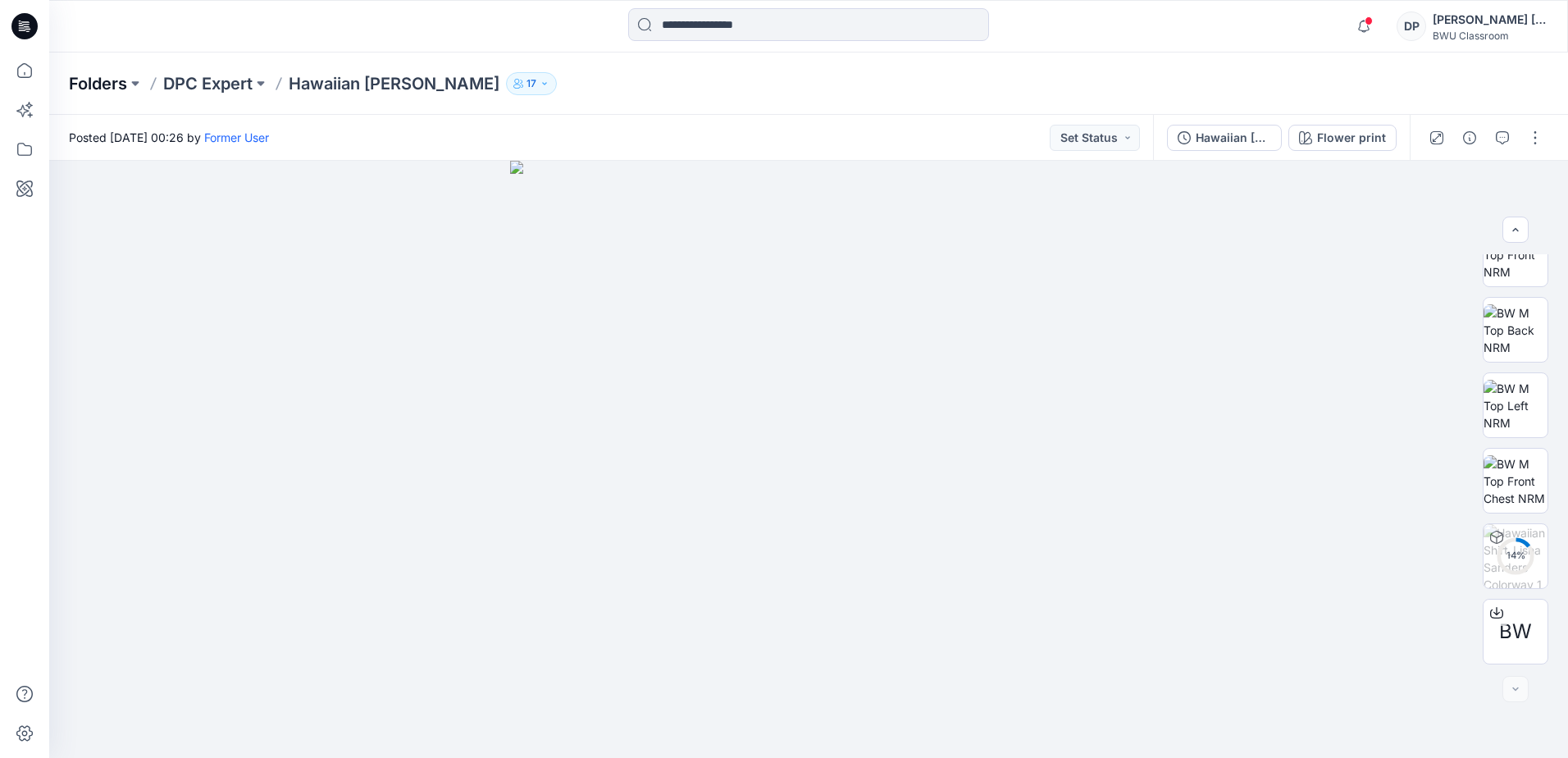
click at [84, 87] on p "Folders" at bounding box center [98, 83] width 58 height 23
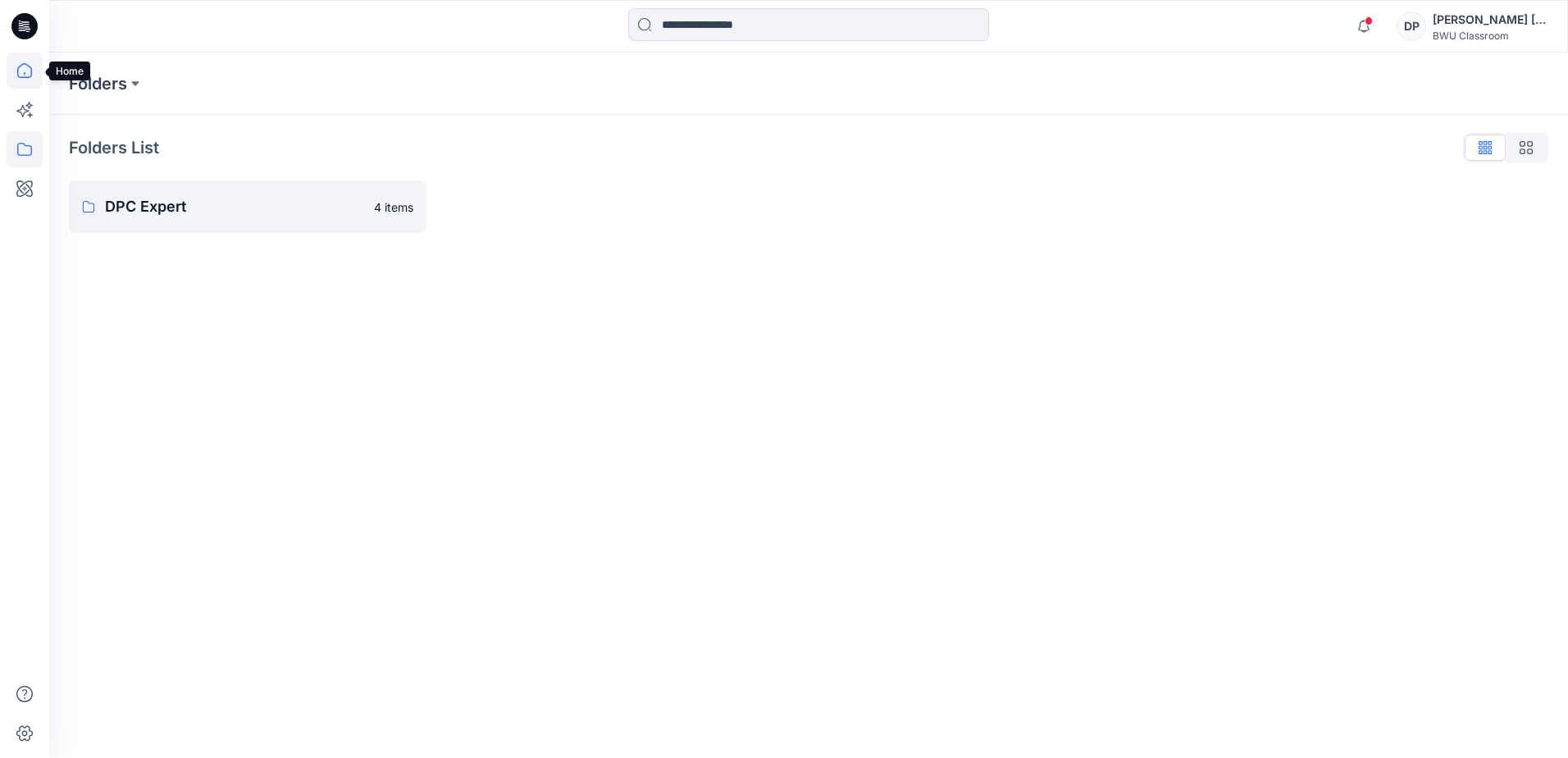
click at [30, 74] on icon at bounding box center [25, 71] width 36 height 36
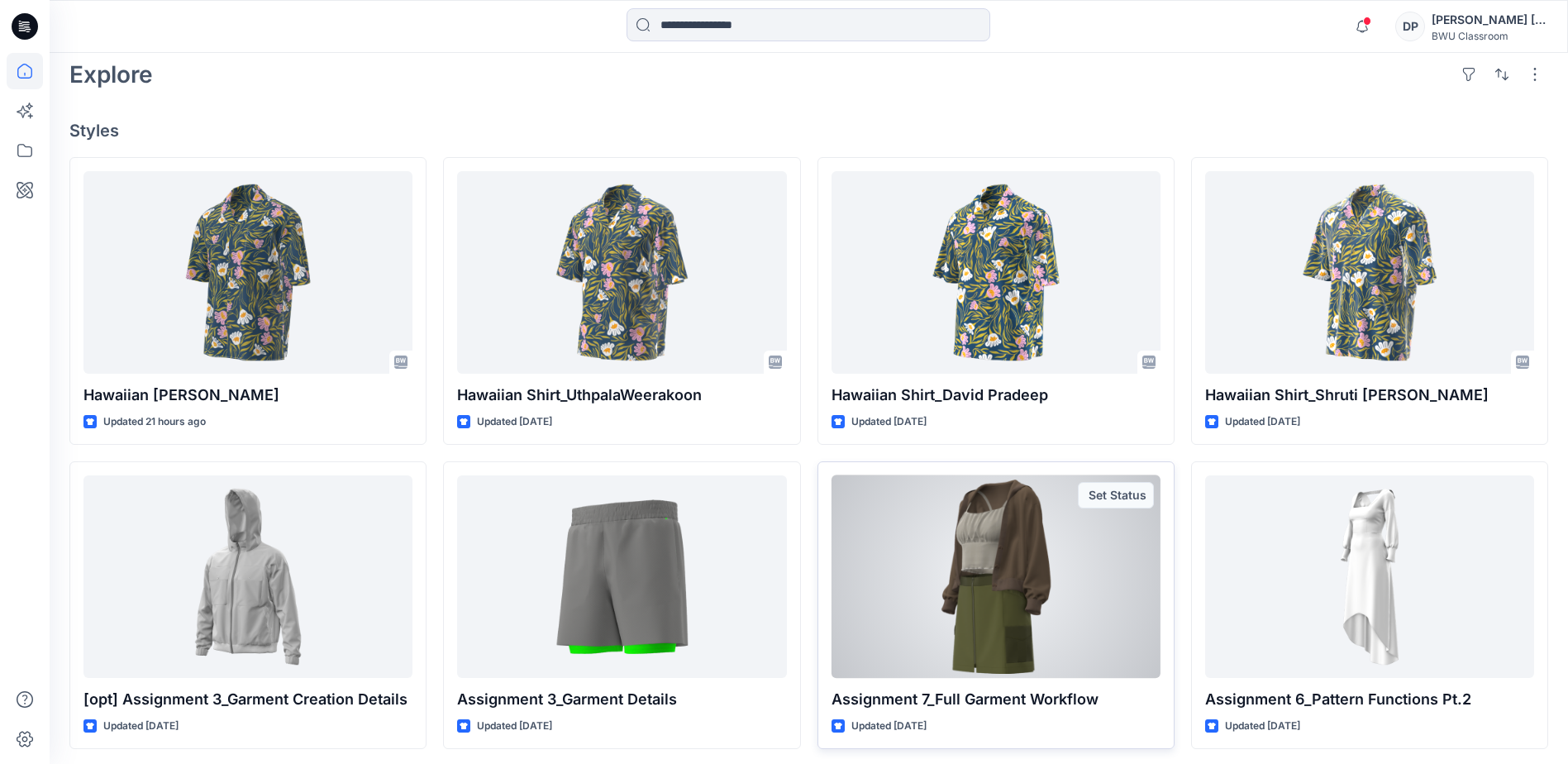
scroll to position [723, 0]
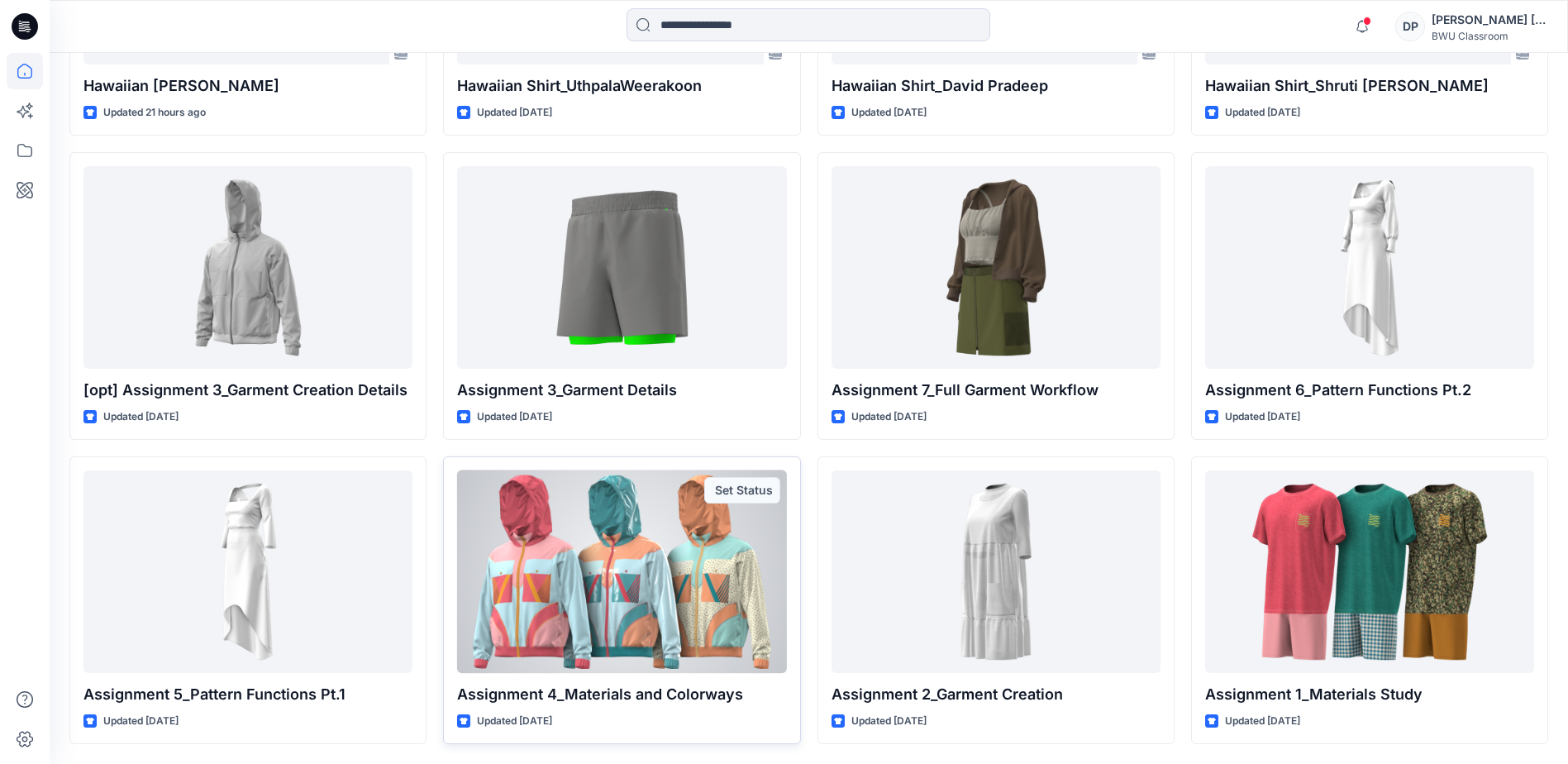
click at [651, 586] on div at bounding box center [621, 572] width 329 height 202
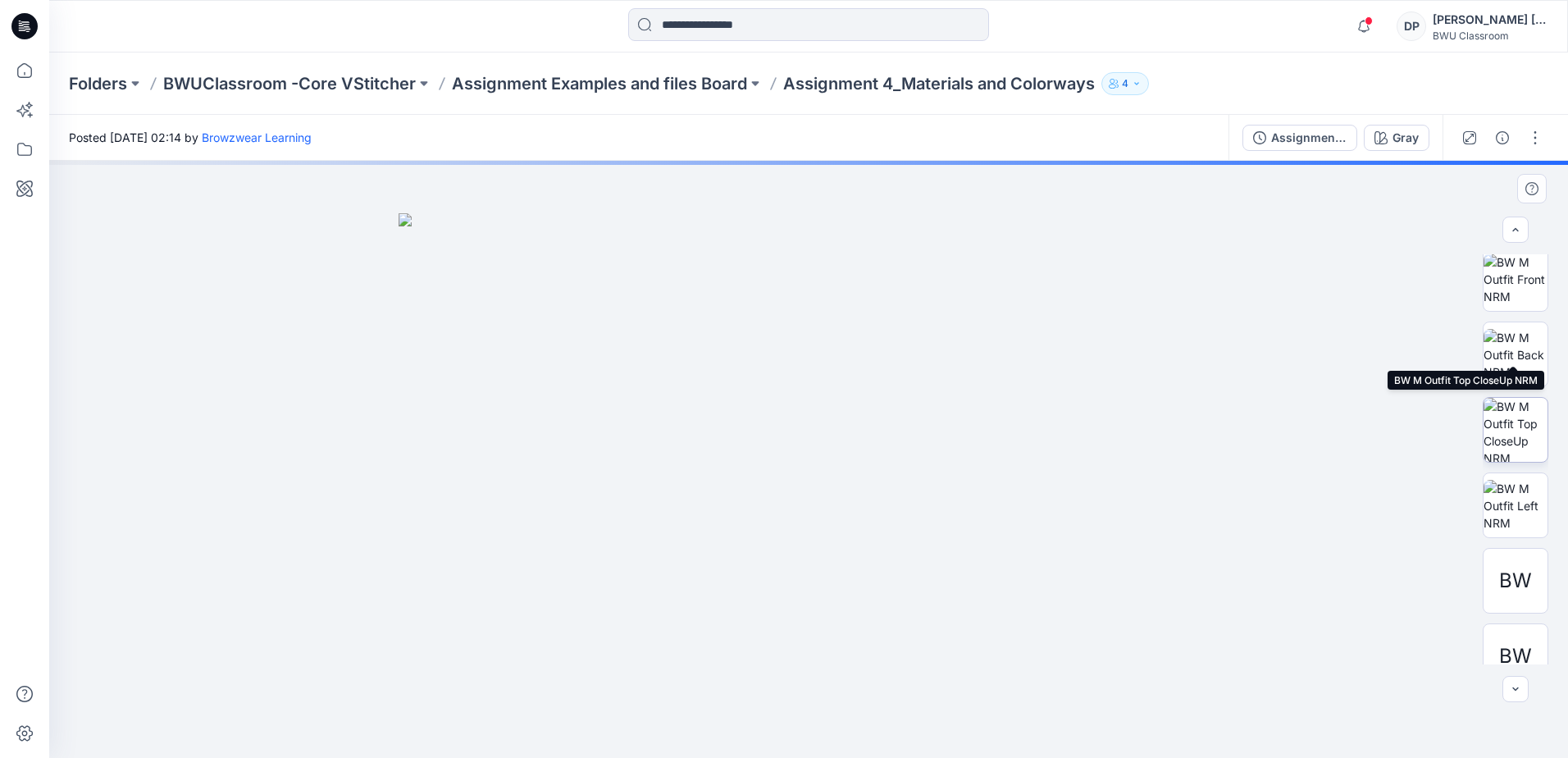
scroll to position [260, 0]
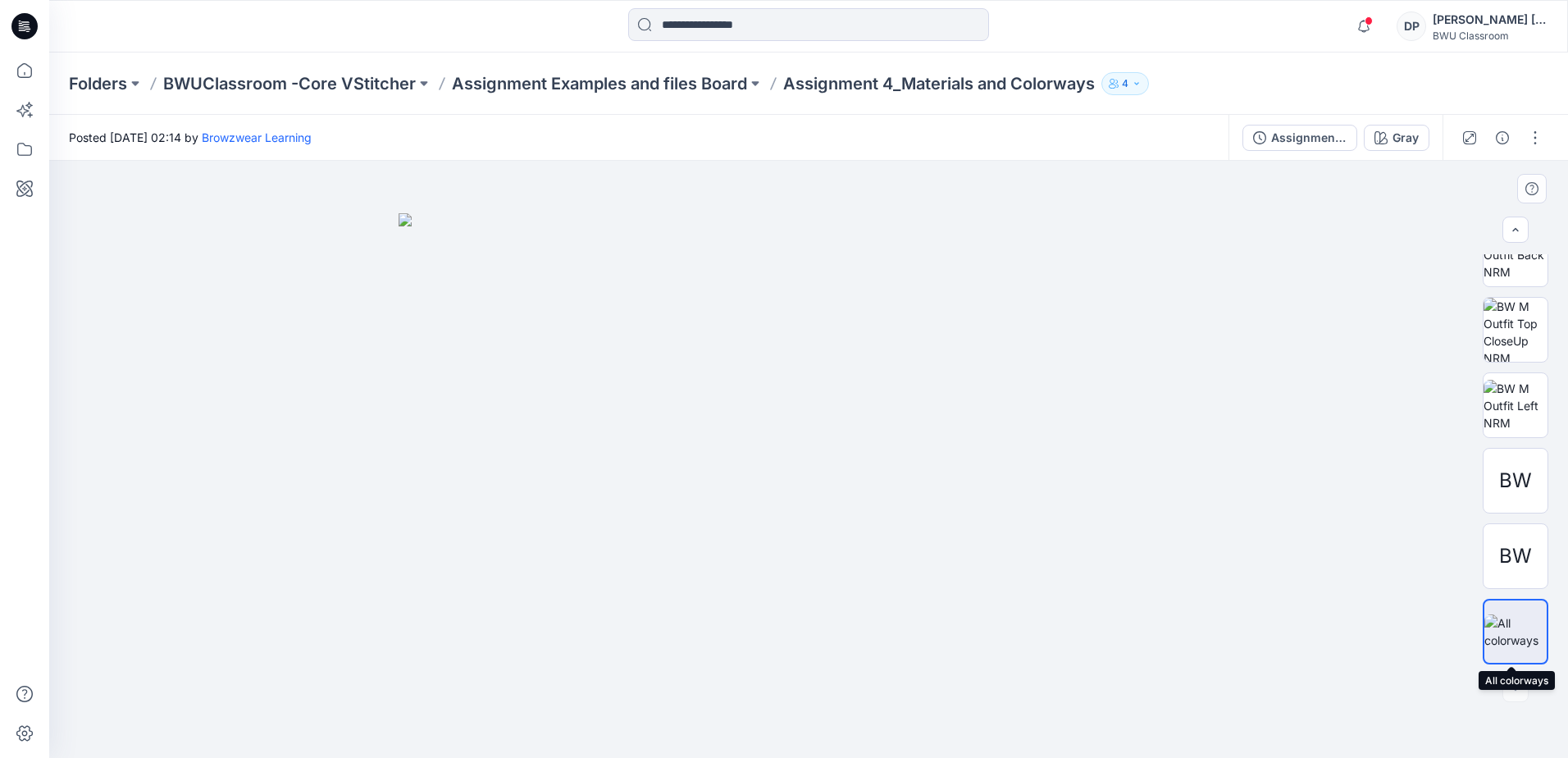
click at [1494, 652] on div at bounding box center [1515, 632] width 66 height 66
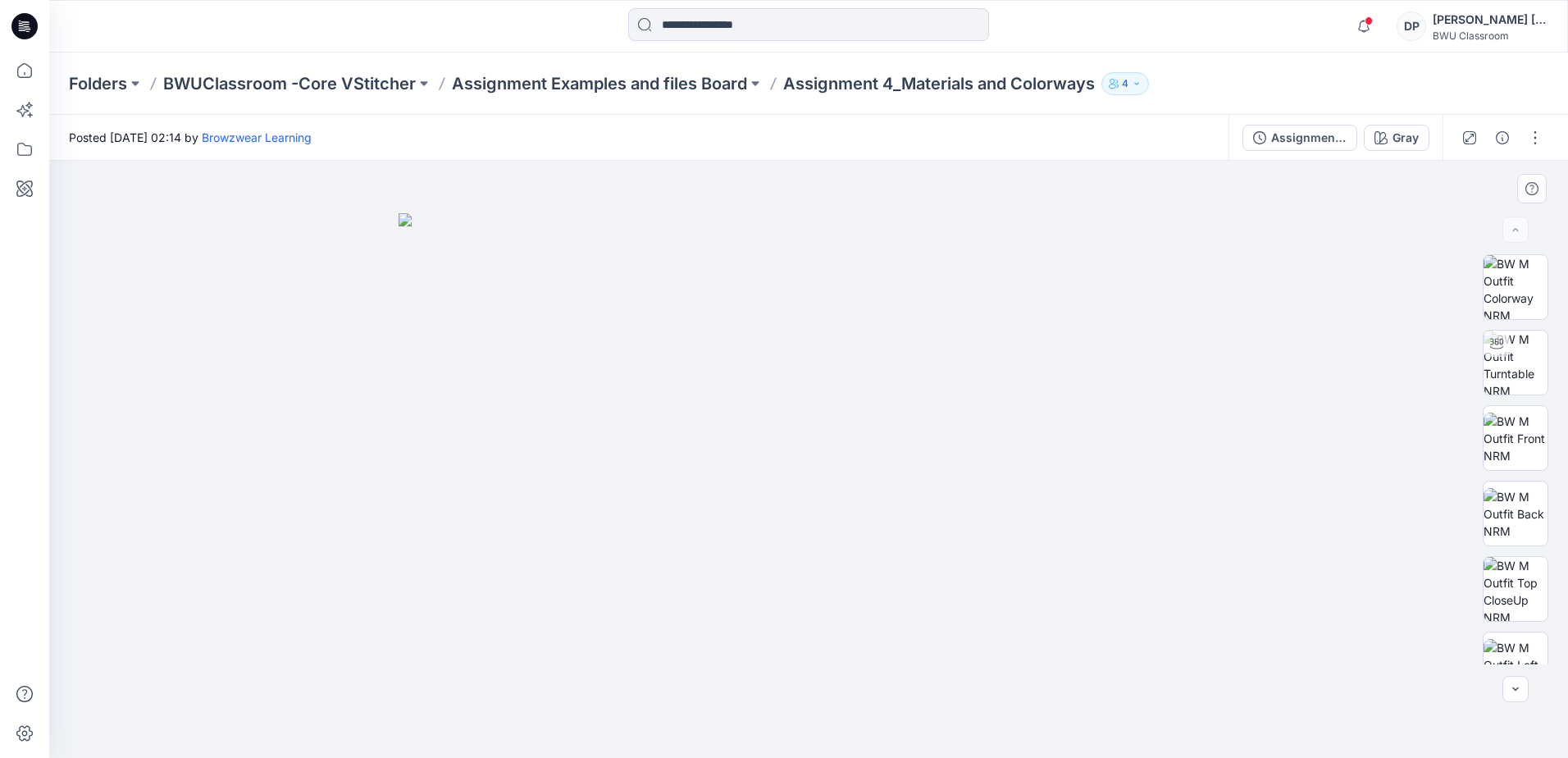
drag, startPoint x: 841, startPoint y: 548, endPoint x: 870, endPoint y: 427, distance: 124.4
click at [870, 427] on img at bounding box center [809, 486] width 820 height 545
click at [1508, 444] on img at bounding box center [1515, 439] width 64 height 52
